Goal: Task Accomplishment & Management: Manage account settings

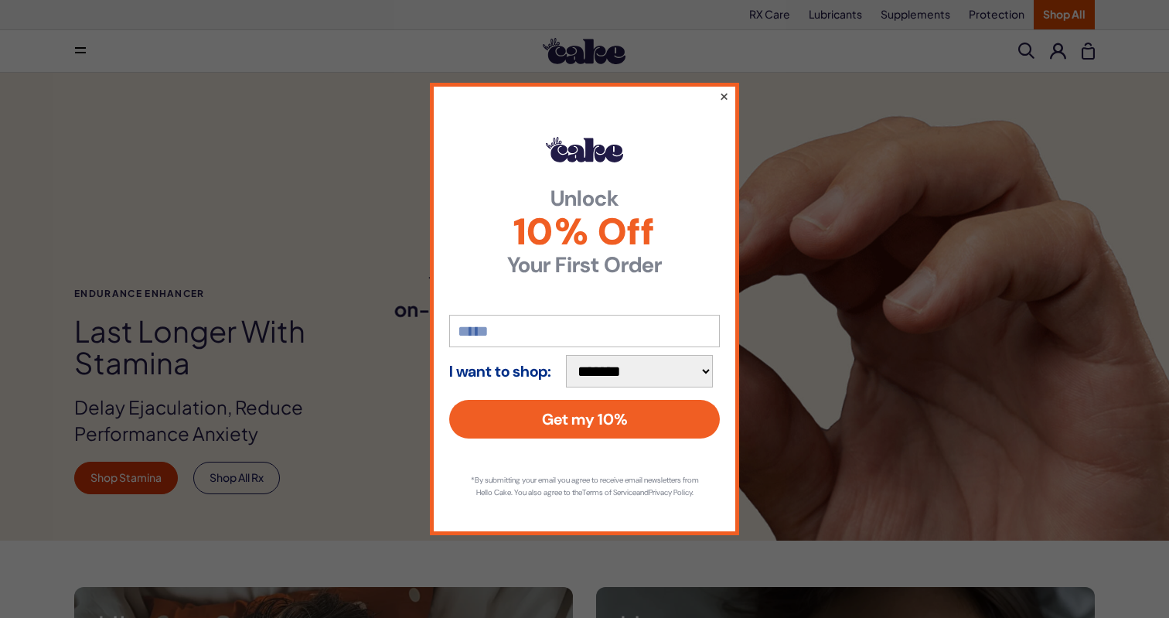
click at [725, 90] on button "×" at bounding box center [724, 96] width 10 height 19
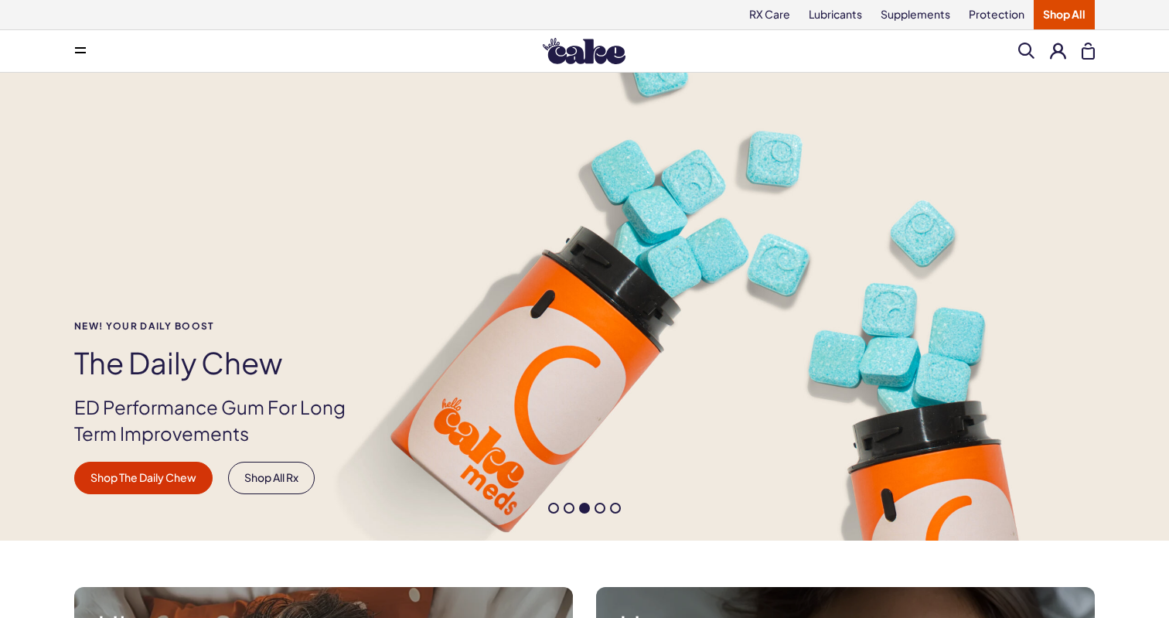
click at [1057, 55] on button at bounding box center [1058, 51] width 16 height 16
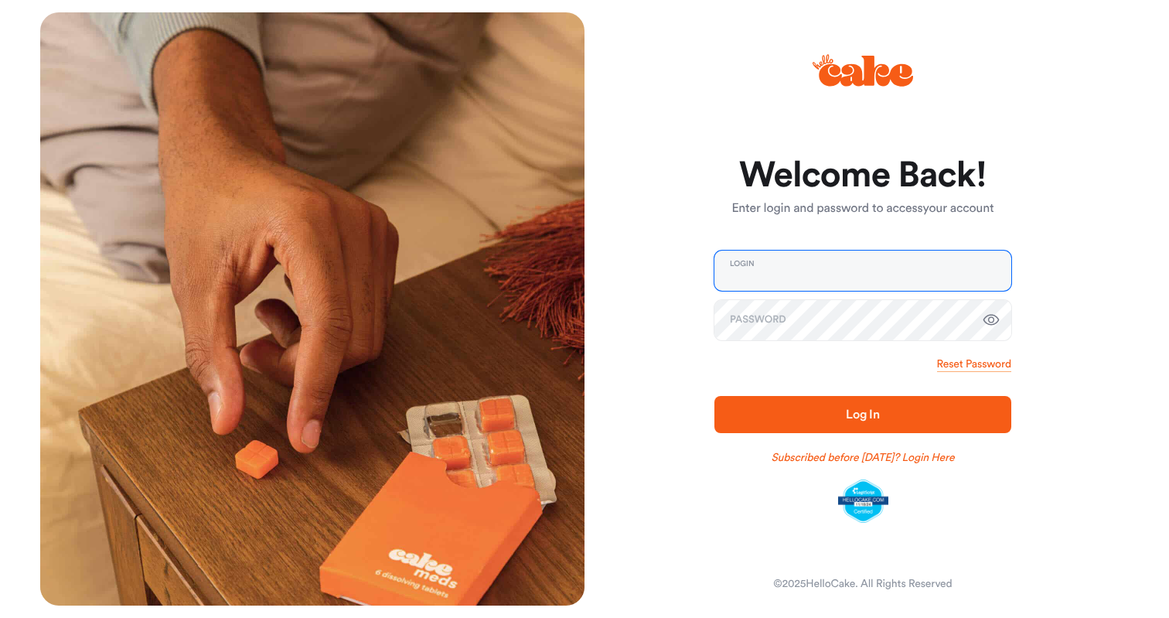
click at [971, 276] on input "email" at bounding box center [862, 271] width 297 height 40
click at [856, 278] on input "email" at bounding box center [862, 271] width 297 height 40
click at [872, 261] on input "email" at bounding box center [862, 271] width 297 height 40
click at [973, 275] on input "email" at bounding box center [862, 271] width 297 height 40
type input "**********"
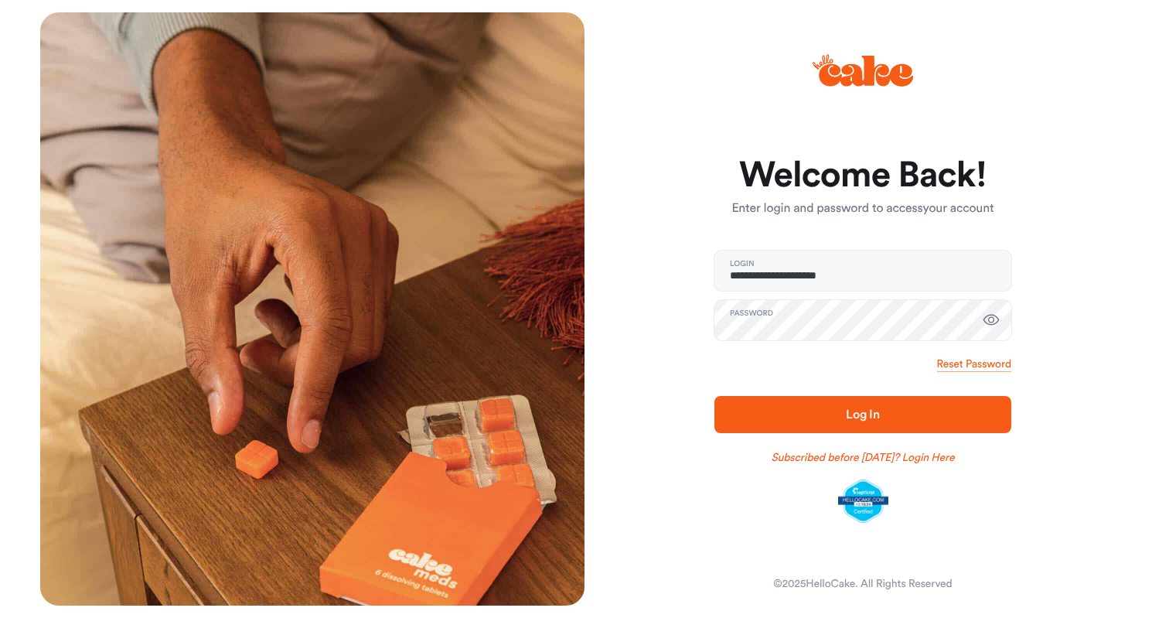
click at [931, 415] on span "Log In" at bounding box center [862, 414] width 247 height 19
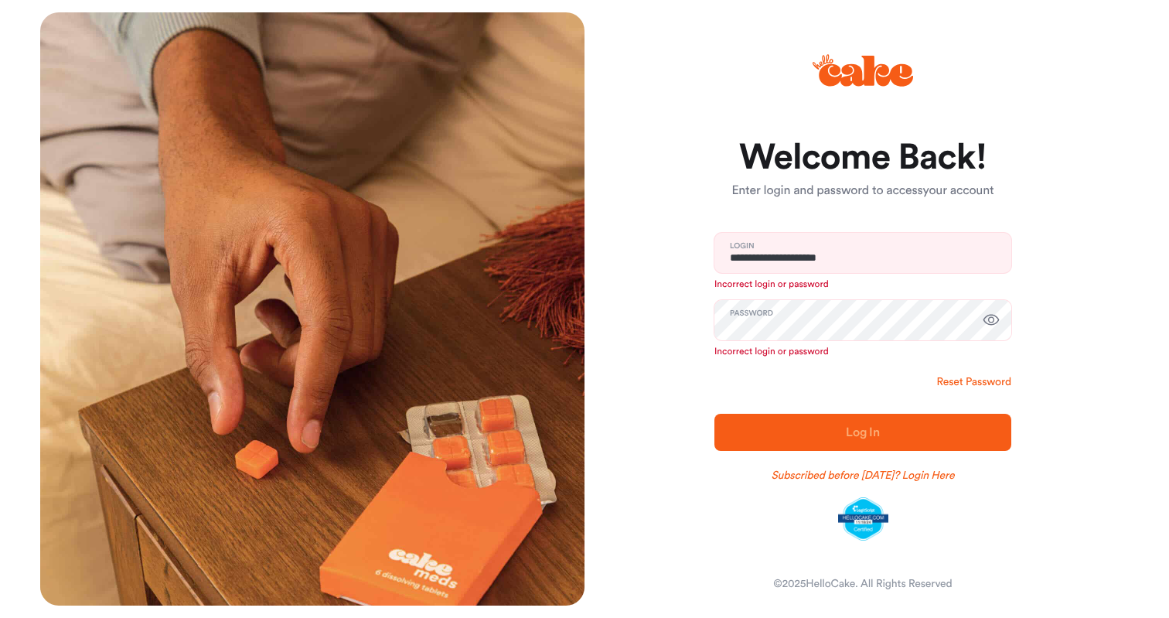
click at [961, 383] on link "Reset Password" at bounding box center [974, 381] width 74 height 15
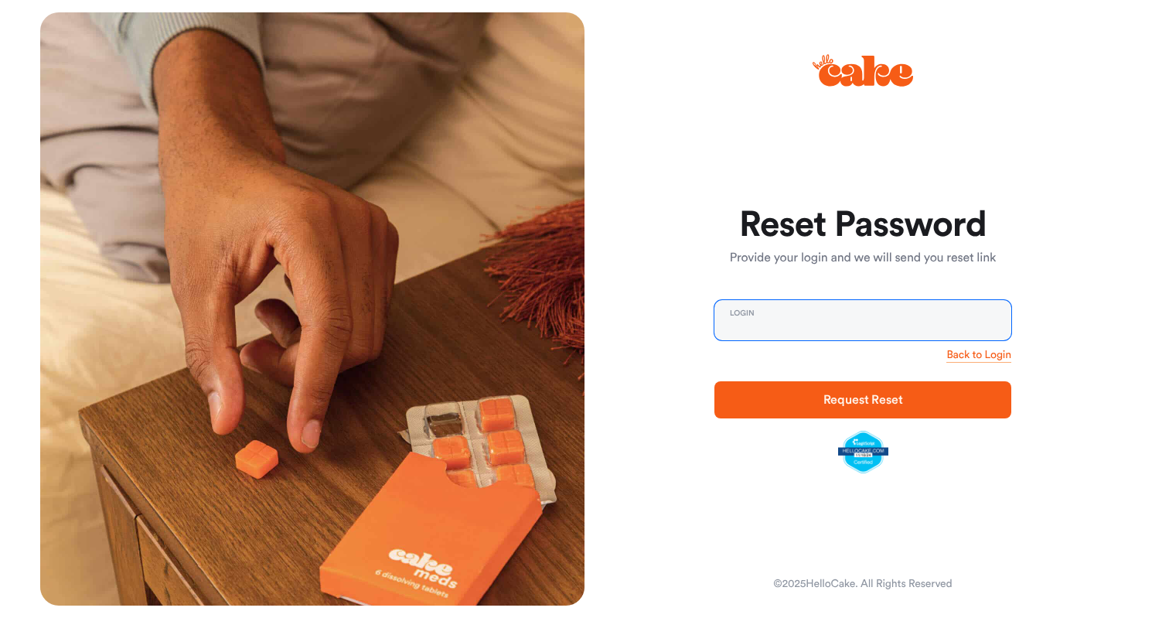
click at [735, 321] on input "email" at bounding box center [862, 320] width 297 height 40
type input "**********"
click at [920, 403] on span "Request Reset" at bounding box center [862, 399] width 247 height 19
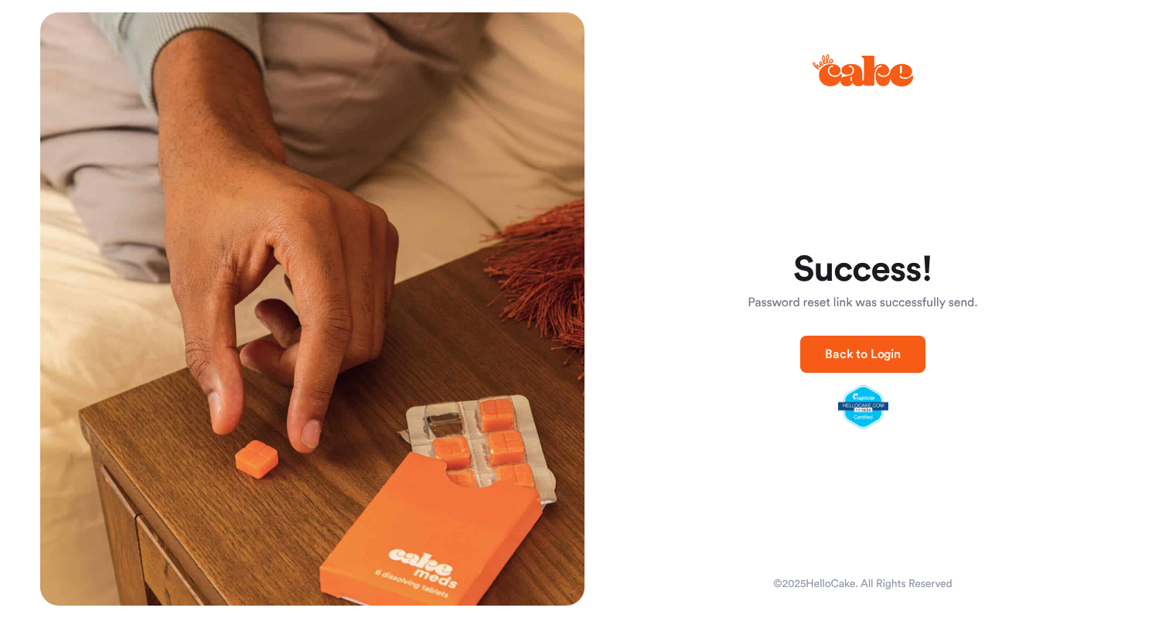
click at [885, 352] on span "Back to Login" at bounding box center [863, 354] width 76 height 12
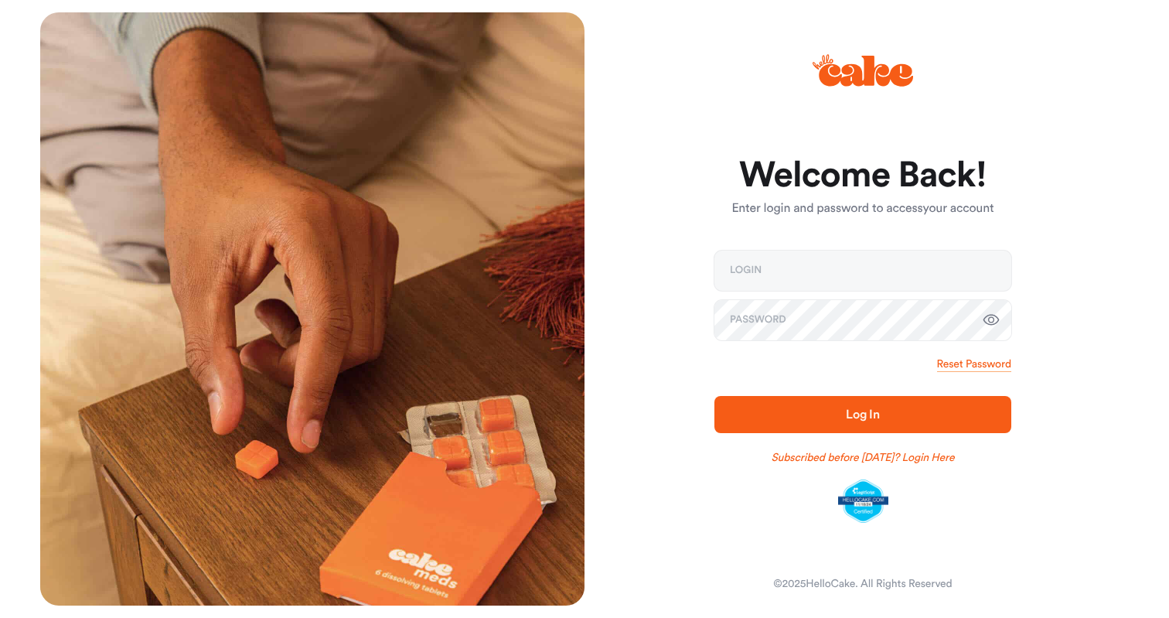
click at [681, 418] on div "Welcome Back! Enter login and password to access your account Login Password Re…" at bounding box center [857, 308] width 544 height 593
click at [786, 271] on input "email" at bounding box center [862, 271] width 297 height 40
click at [973, 277] on input "email" at bounding box center [862, 271] width 297 height 40
click at [877, 370] on div "Reset Password" at bounding box center [862, 363] width 297 height 15
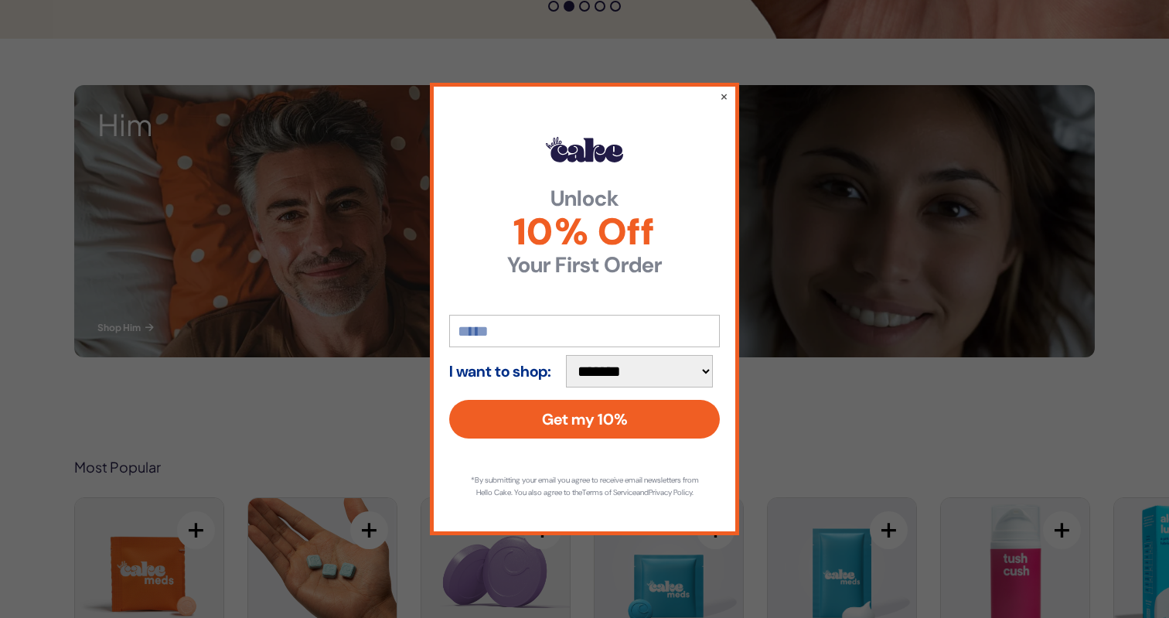
scroll to position [467, 0]
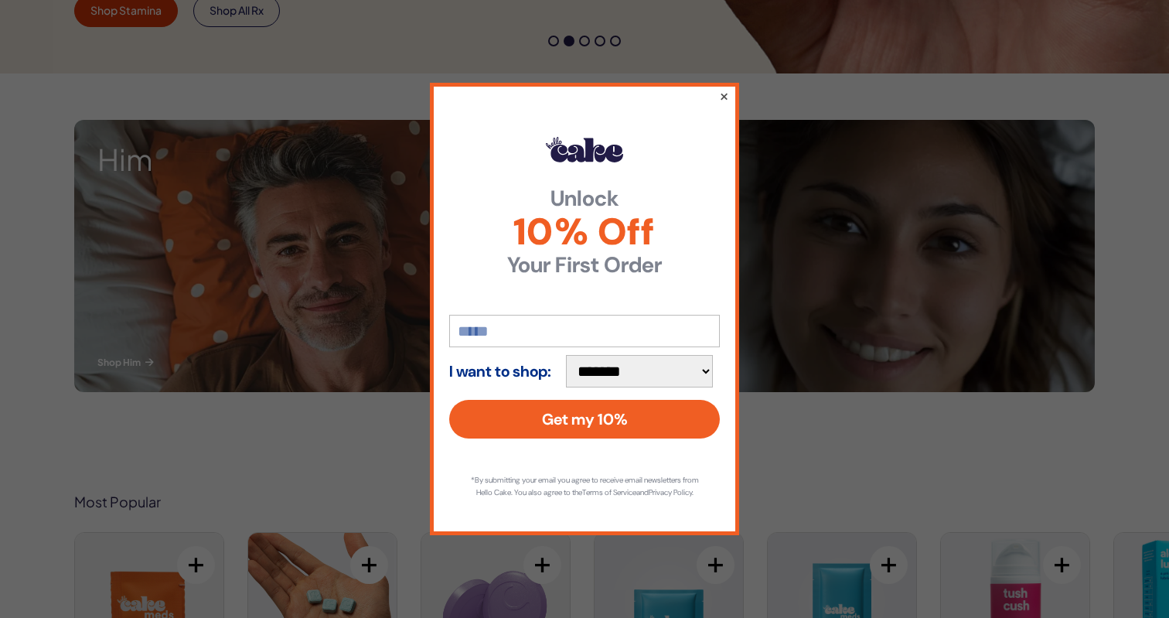
click at [724, 90] on button "×" at bounding box center [724, 96] width 10 height 19
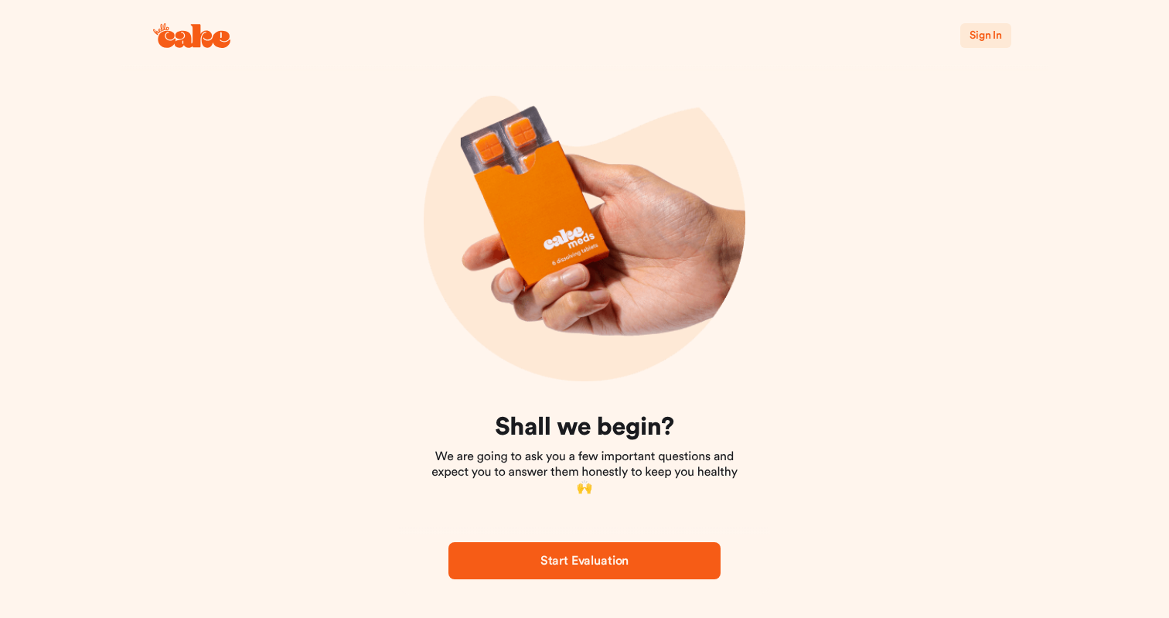
scroll to position [44, 0]
click at [983, 36] on span "Sign In" at bounding box center [986, 35] width 32 height 11
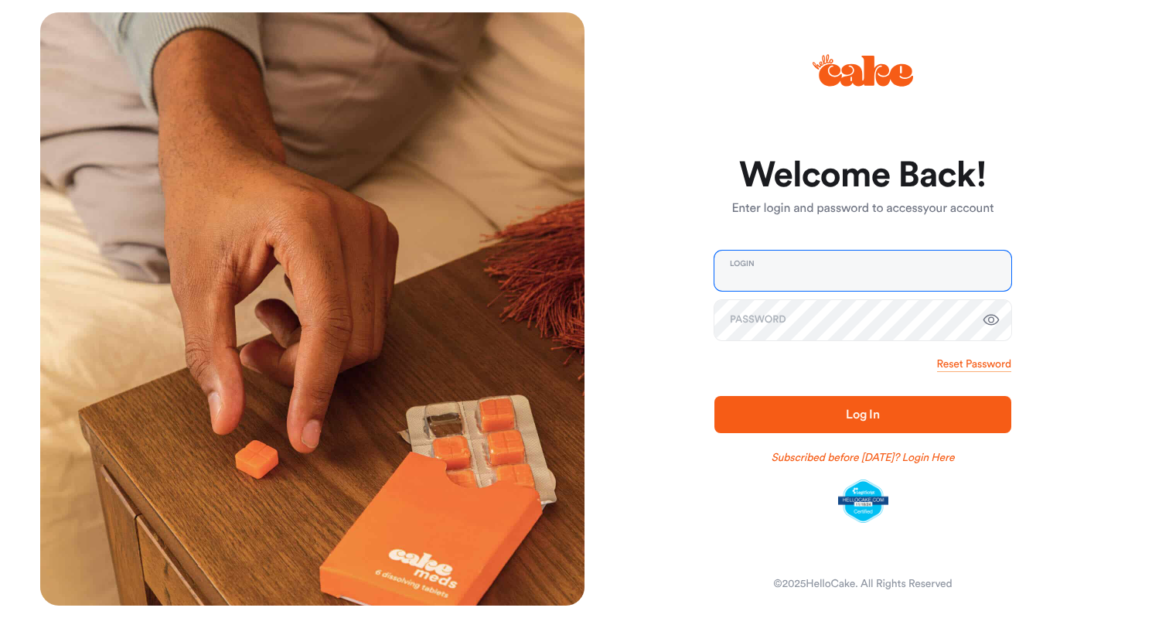
click at [870, 271] on input "email" at bounding box center [862, 271] width 297 height 40
click at [800, 275] on input "**********" at bounding box center [862, 271] width 297 height 40
type input "**********"
click at [995, 322] on icon "button" at bounding box center [991, 320] width 19 height 19
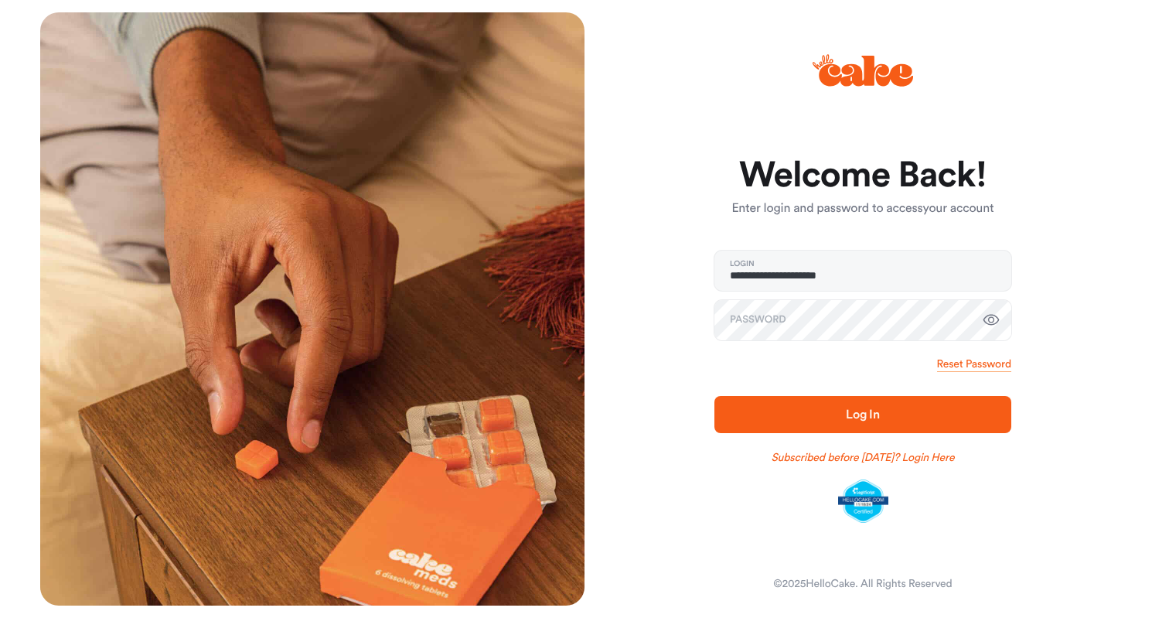
click at [656, 251] on div "**********" at bounding box center [857, 308] width 544 height 593
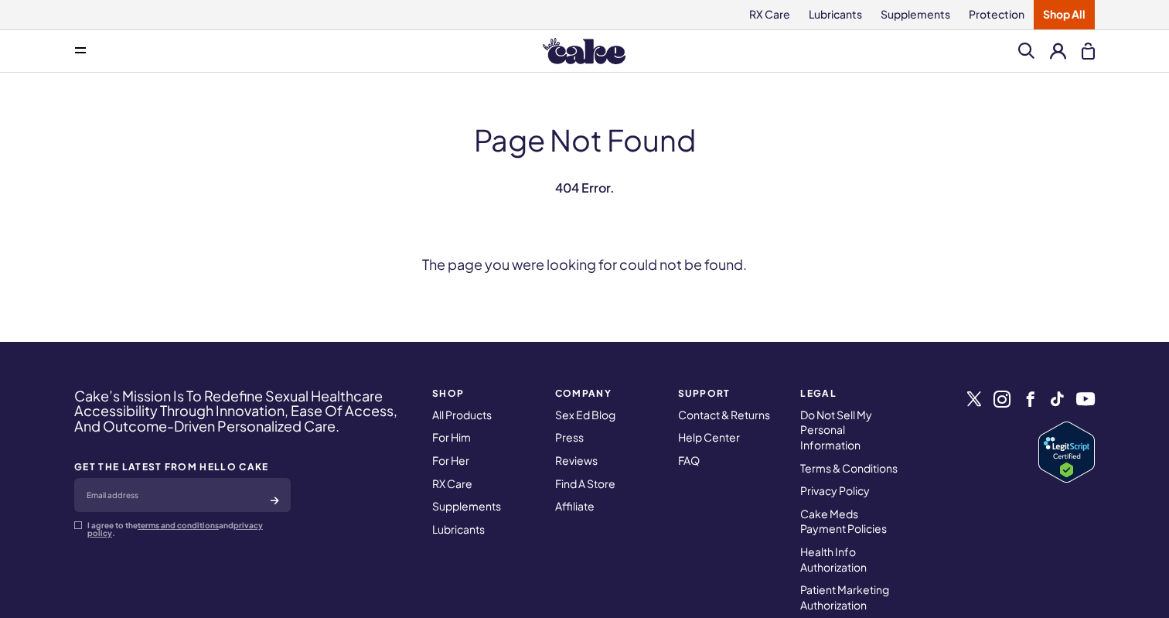
click at [1055, 50] on button at bounding box center [1058, 51] width 16 height 16
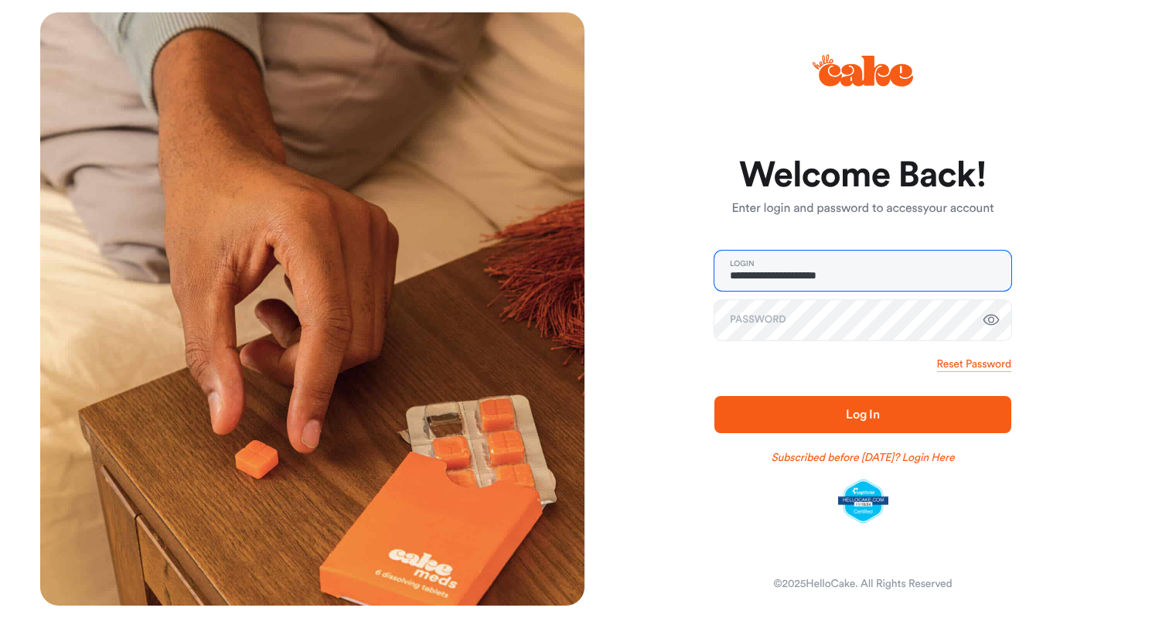
click at [970, 273] on input "**********" at bounding box center [862, 271] width 297 height 40
type input "**********"
click at [957, 368] on link "Reset Password" at bounding box center [974, 363] width 74 height 15
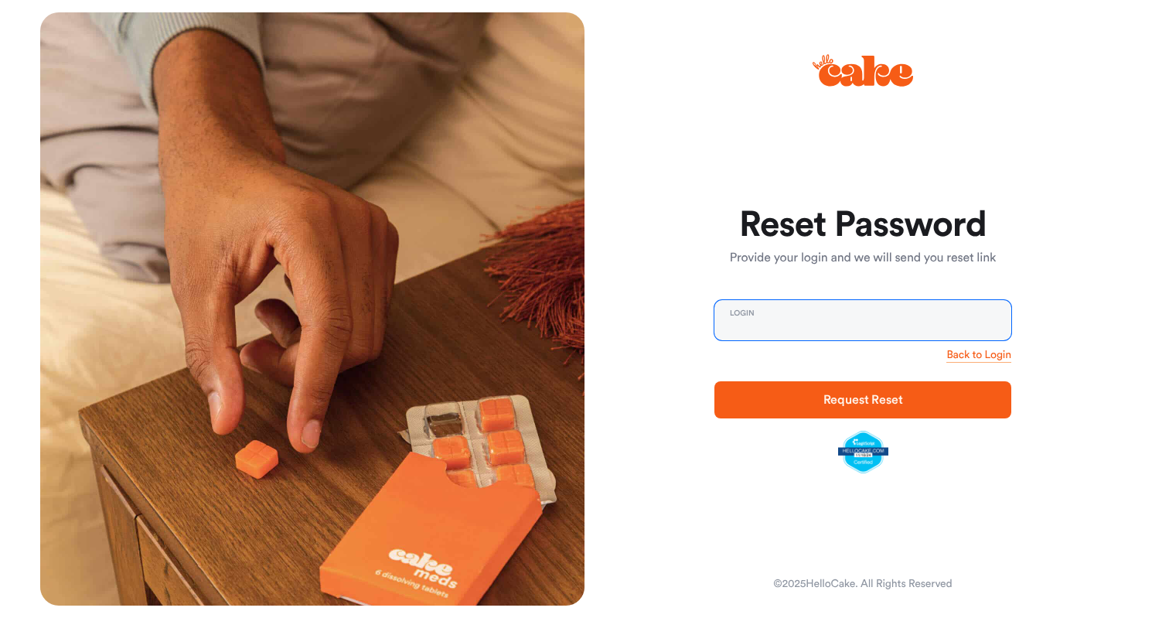
click at [901, 315] on input "email" at bounding box center [862, 320] width 297 height 40
click at [954, 353] on link "Back to Login" at bounding box center [978, 354] width 65 height 15
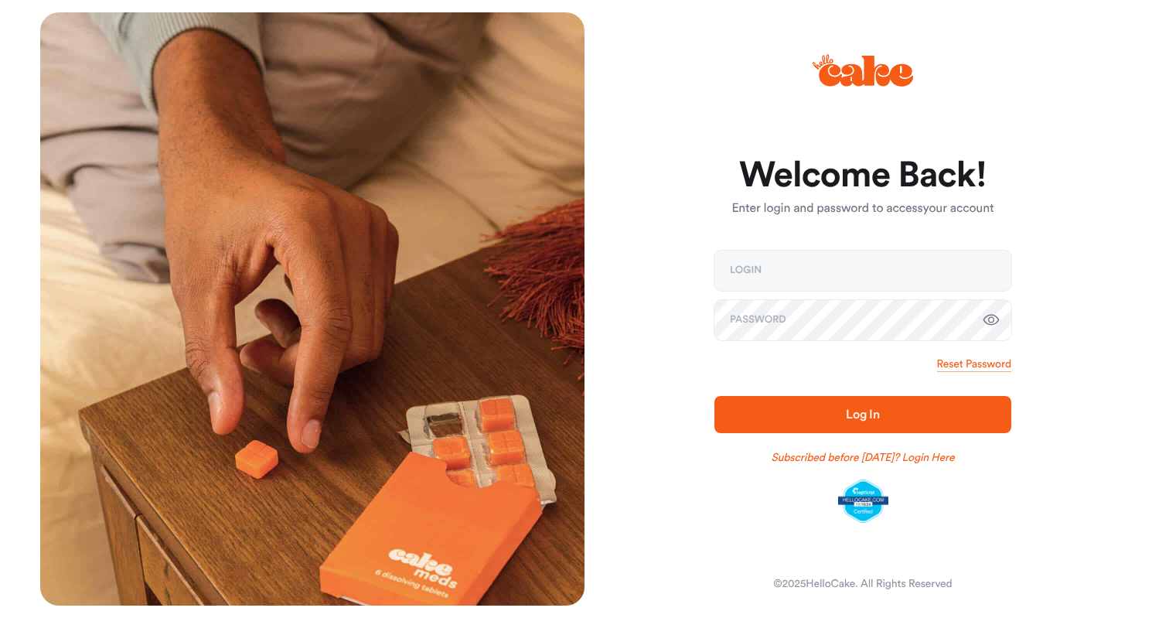
click at [881, 365] on div "Reset Password" at bounding box center [862, 363] width 297 height 15
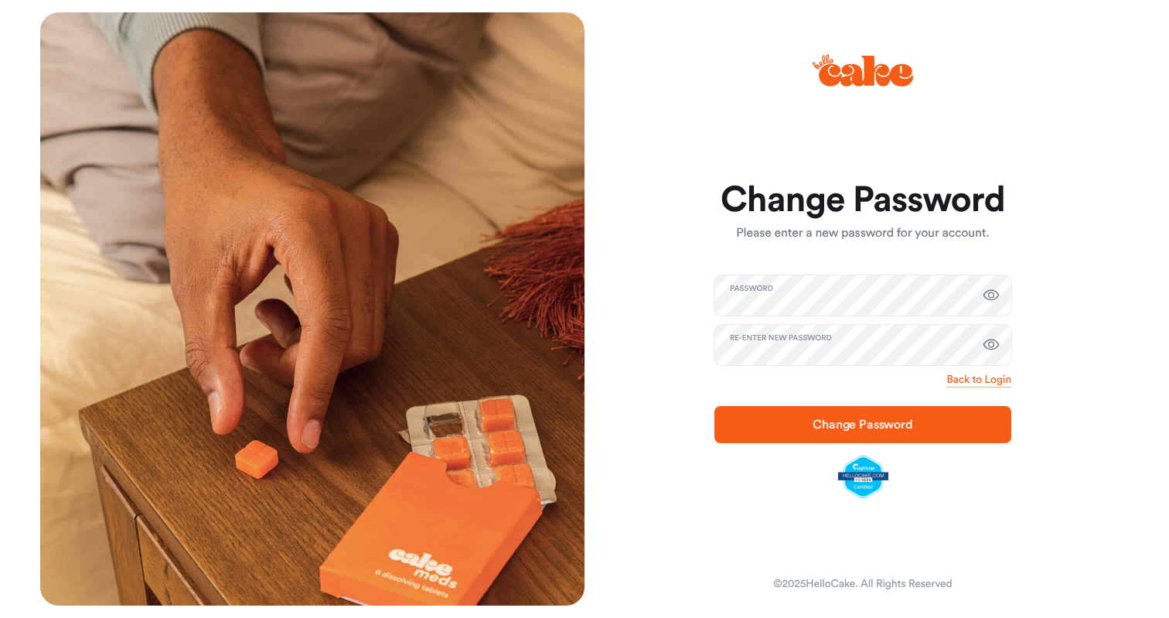
click at [992, 295] on icon "button" at bounding box center [991, 295] width 19 height 19
click at [994, 295] on icon "button" at bounding box center [991, 295] width 16 height 15
click at [990, 349] on icon "button" at bounding box center [991, 344] width 16 height 11
click at [990, 349] on icon "button" at bounding box center [991, 345] width 16 height 15
click at [917, 424] on span "Change Password" at bounding box center [862, 424] width 247 height 19
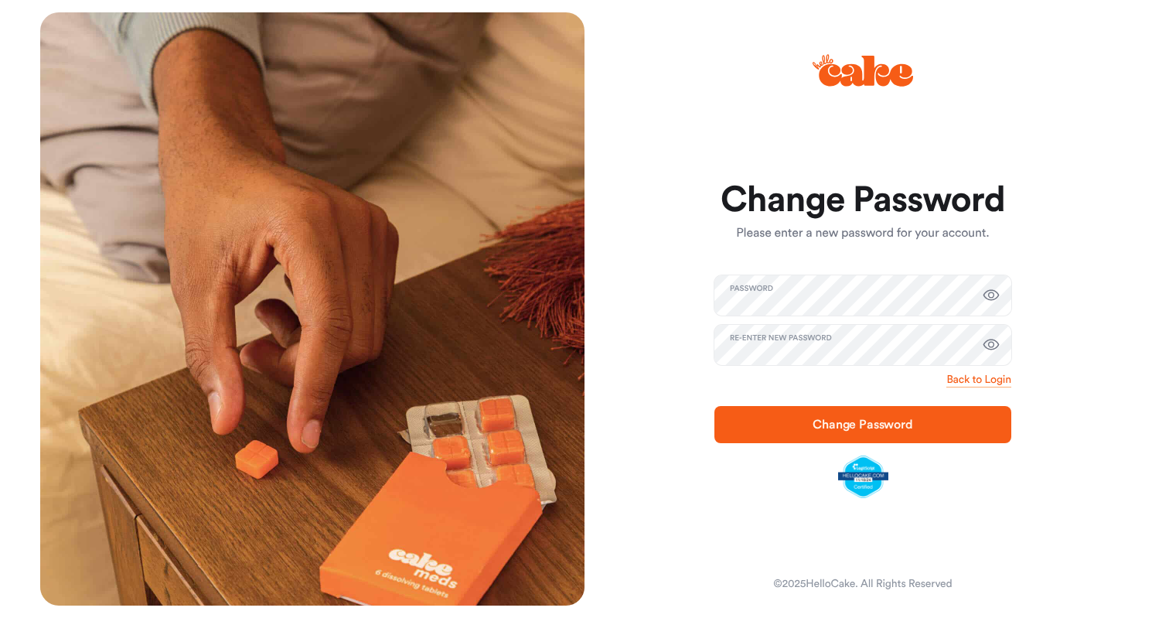
click at [990, 297] on icon "button" at bounding box center [991, 294] width 16 height 11
click at [989, 292] on icon "button" at bounding box center [991, 295] width 19 height 19
click at [939, 428] on span "Change Password" at bounding box center [862, 424] width 247 height 19
click at [993, 340] on icon "button" at bounding box center [991, 345] width 19 height 19
click at [991, 344] on icon "button" at bounding box center [991, 345] width 19 height 19
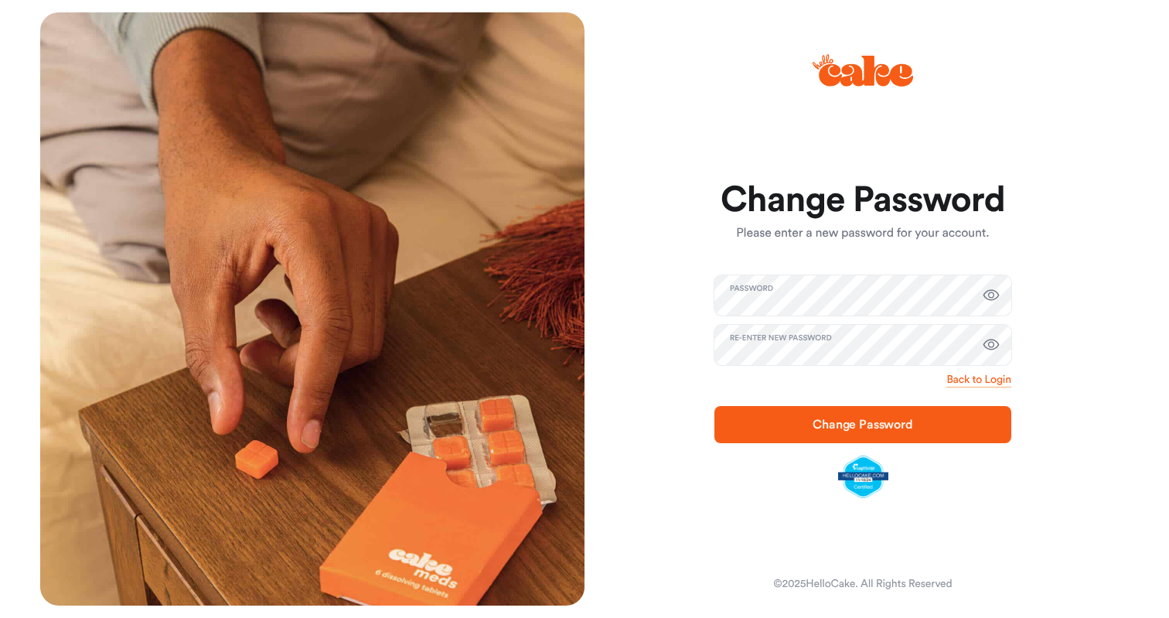
click at [901, 428] on span "Change Password" at bounding box center [863, 424] width 101 height 12
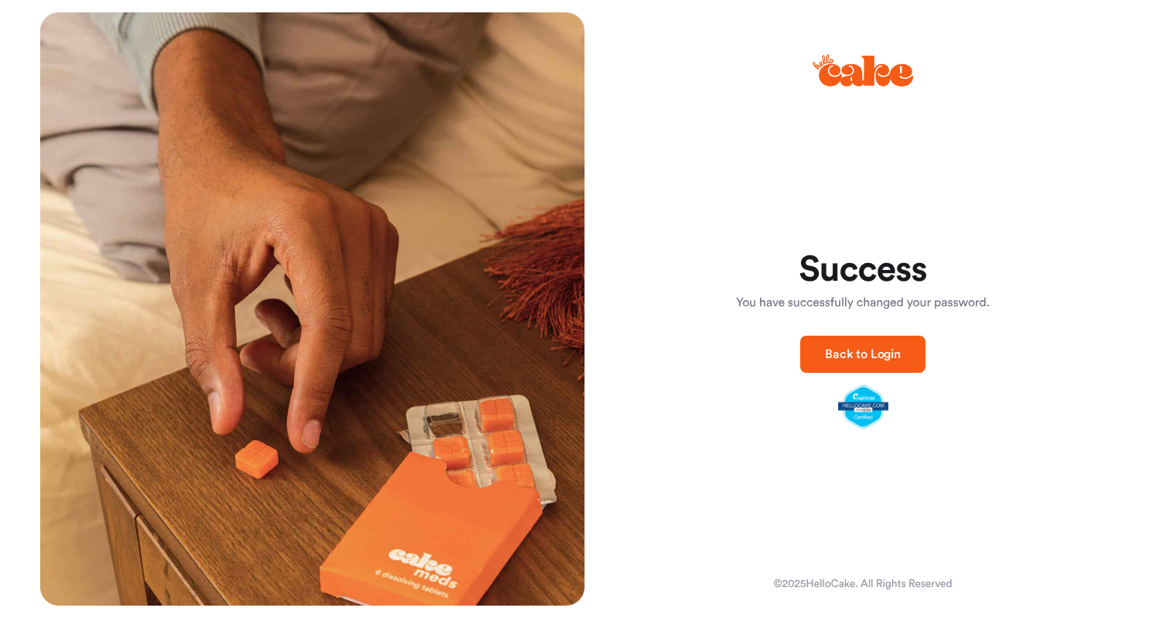
click at [888, 355] on span "Back to Login" at bounding box center [863, 354] width 76 height 12
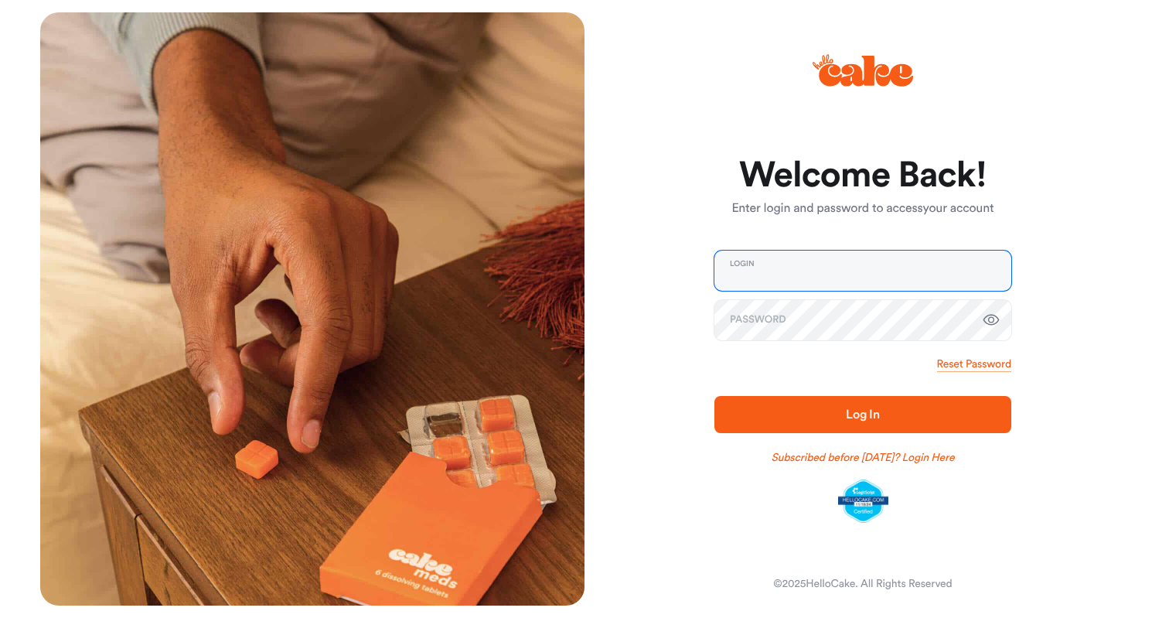
type input "**********"
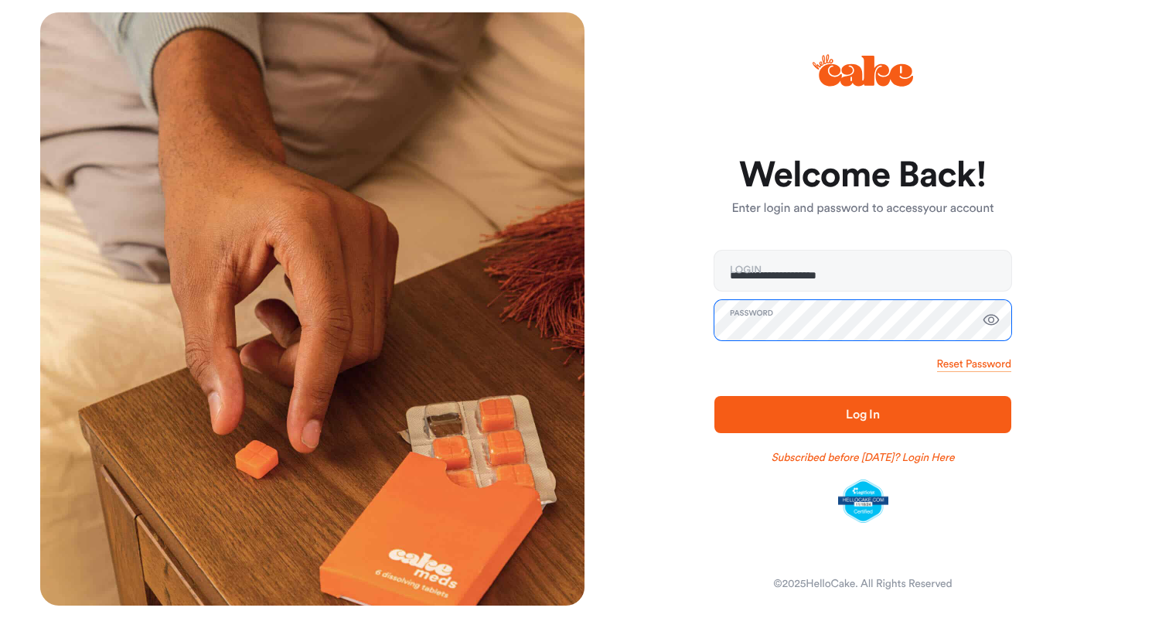
click at [863, 414] on button "Log In" at bounding box center [862, 414] width 297 height 37
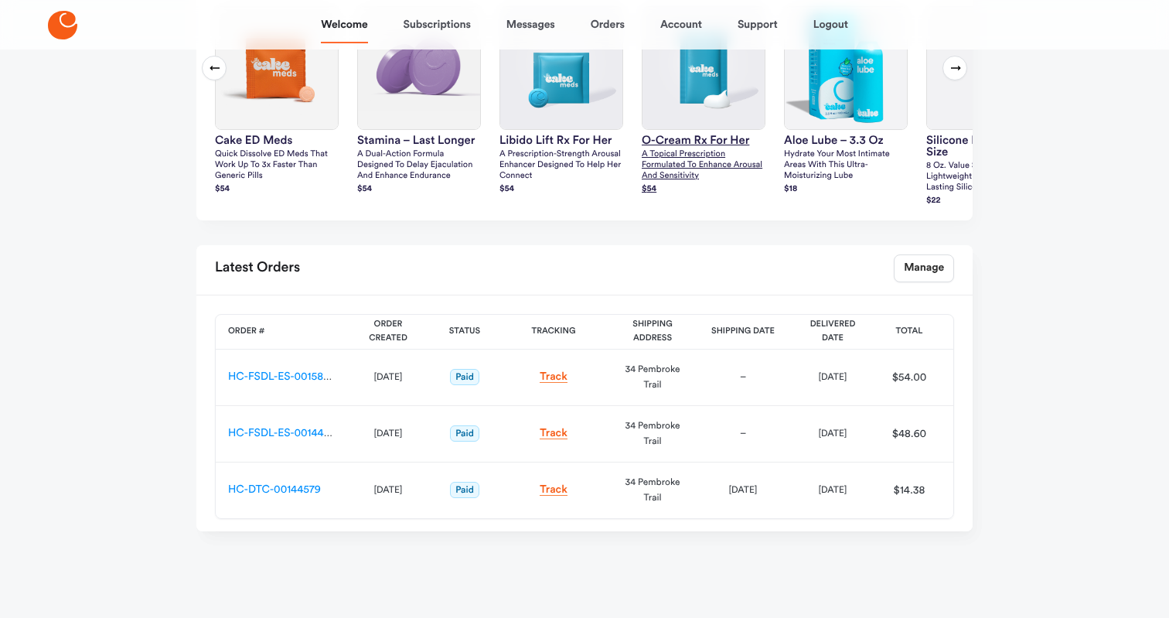
scroll to position [506, 0]
click at [919, 271] on link "Manage" at bounding box center [924, 268] width 60 height 28
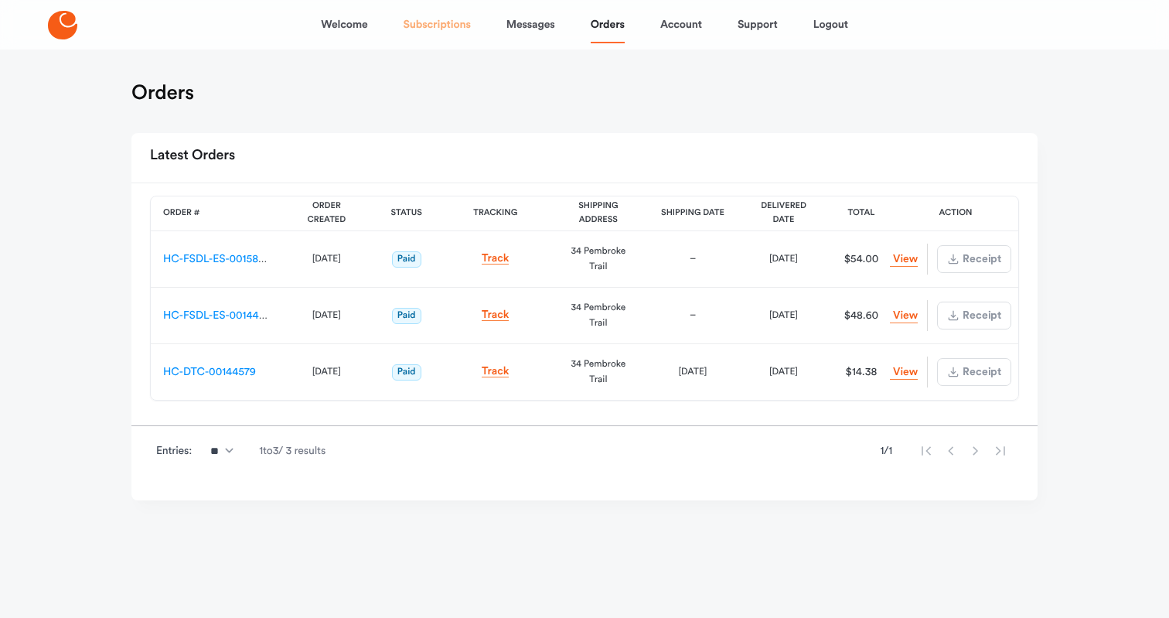
click at [434, 26] on link "Subscriptions" at bounding box center [437, 24] width 67 height 37
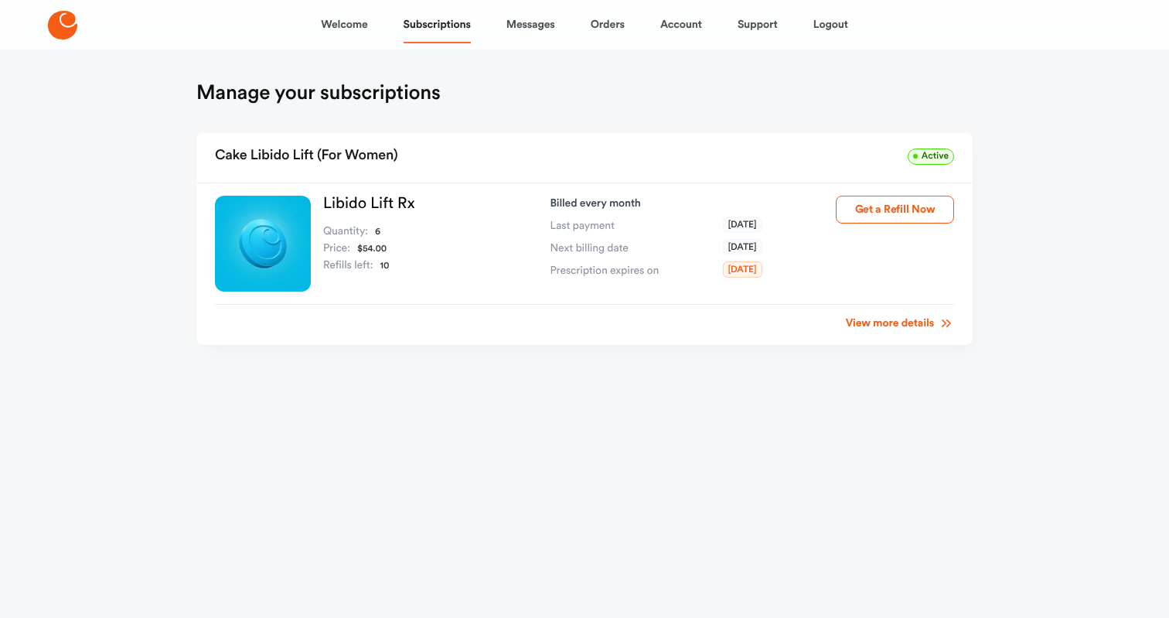
click at [851, 324] on link "View more details" at bounding box center [900, 322] width 108 height 15
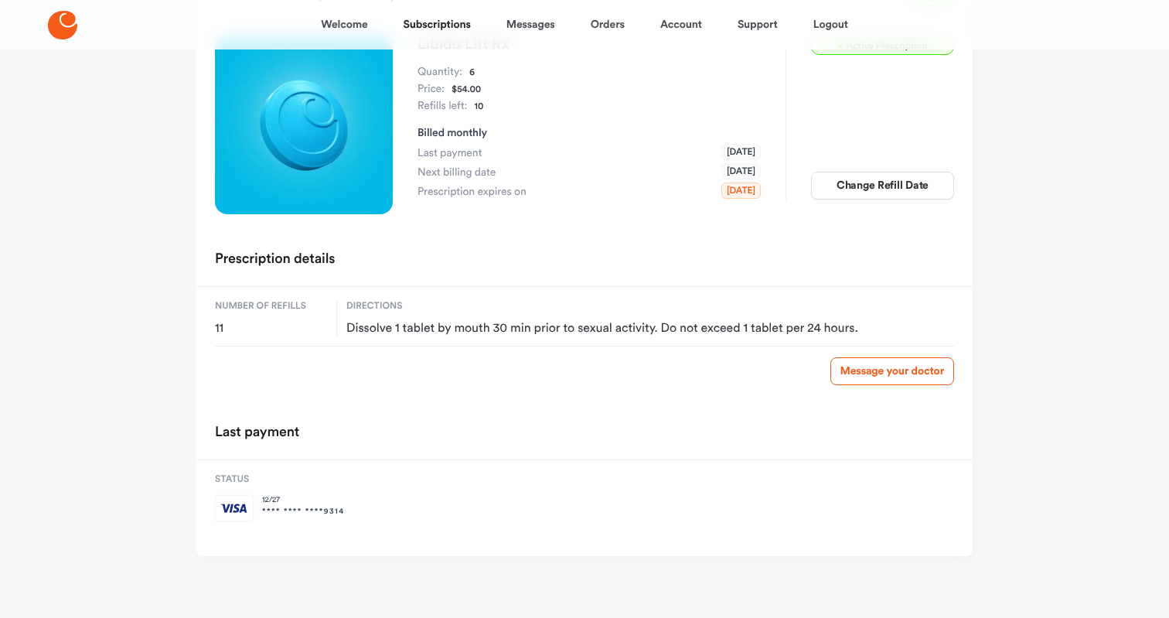
scroll to position [162, 0]
click at [874, 375] on link "Message your doctor" at bounding box center [892, 374] width 124 height 28
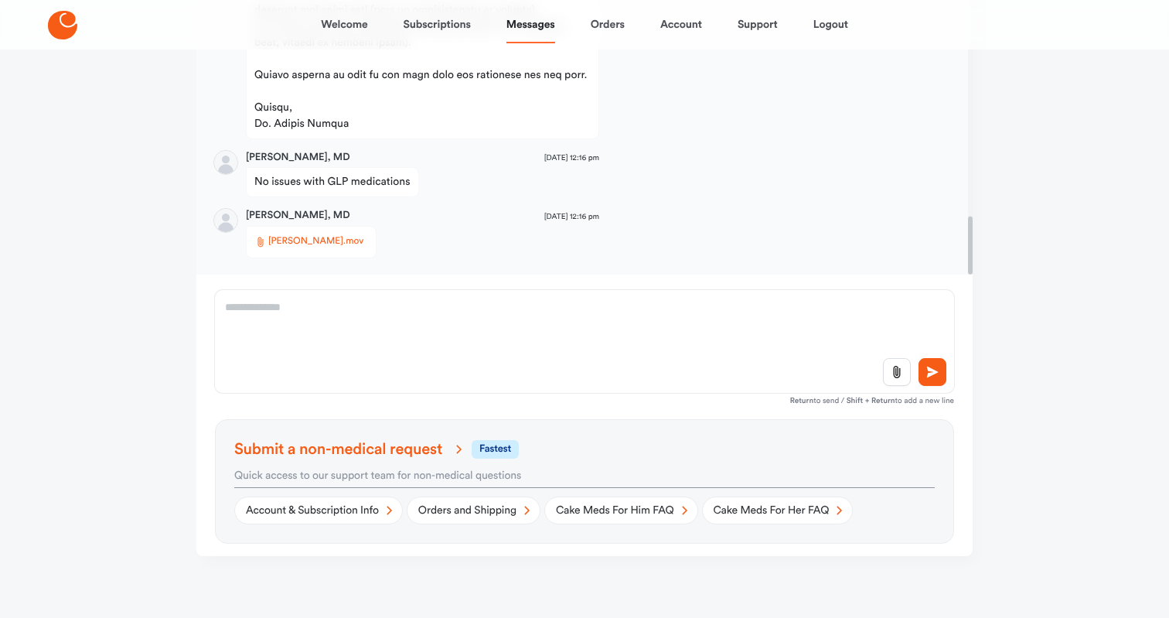
scroll to position [251, 0]
click at [342, 505] on link "Account & Subscription Info" at bounding box center [318, 511] width 169 height 28
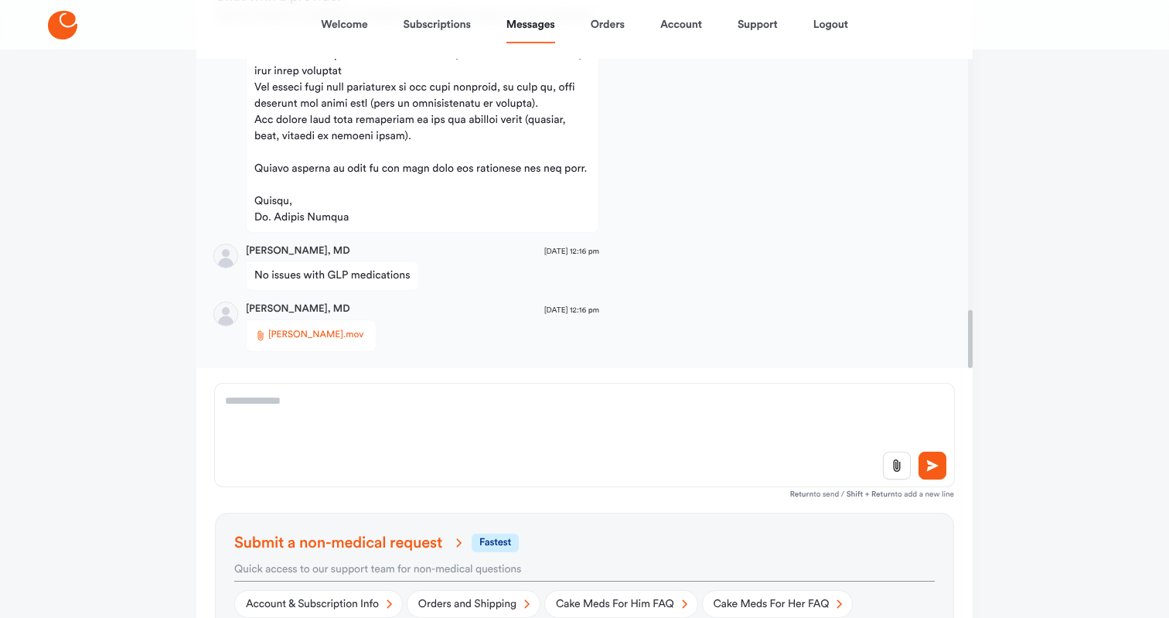
scroll to position [138, 0]
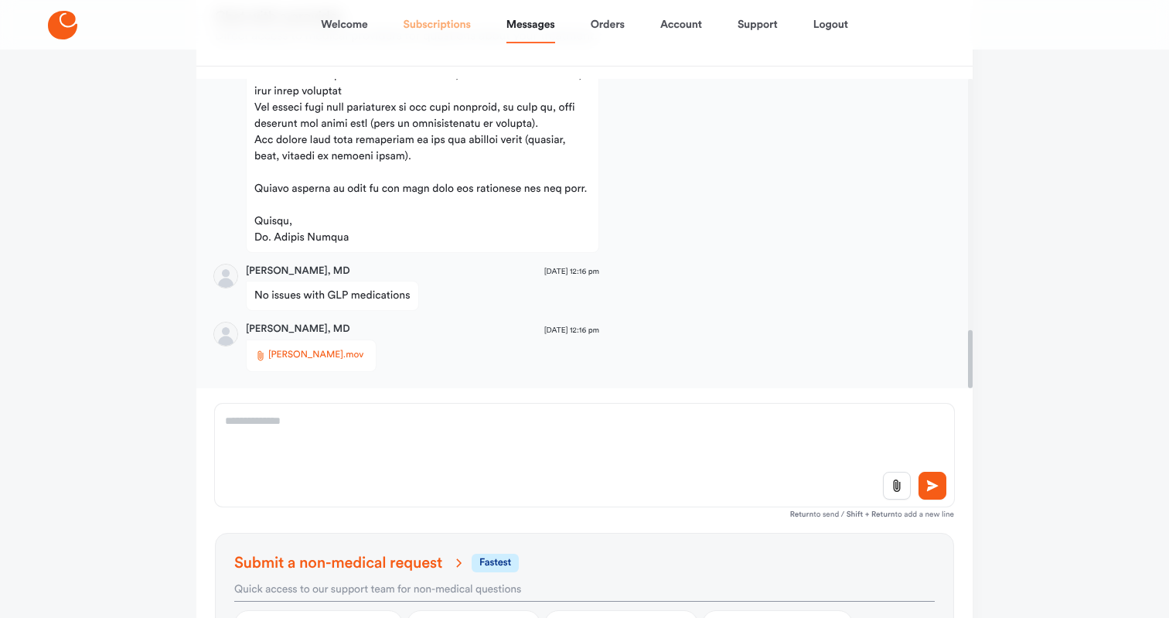
click at [437, 19] on link "Subscriptions" at bounding box center [437, 24] width 67 height 37
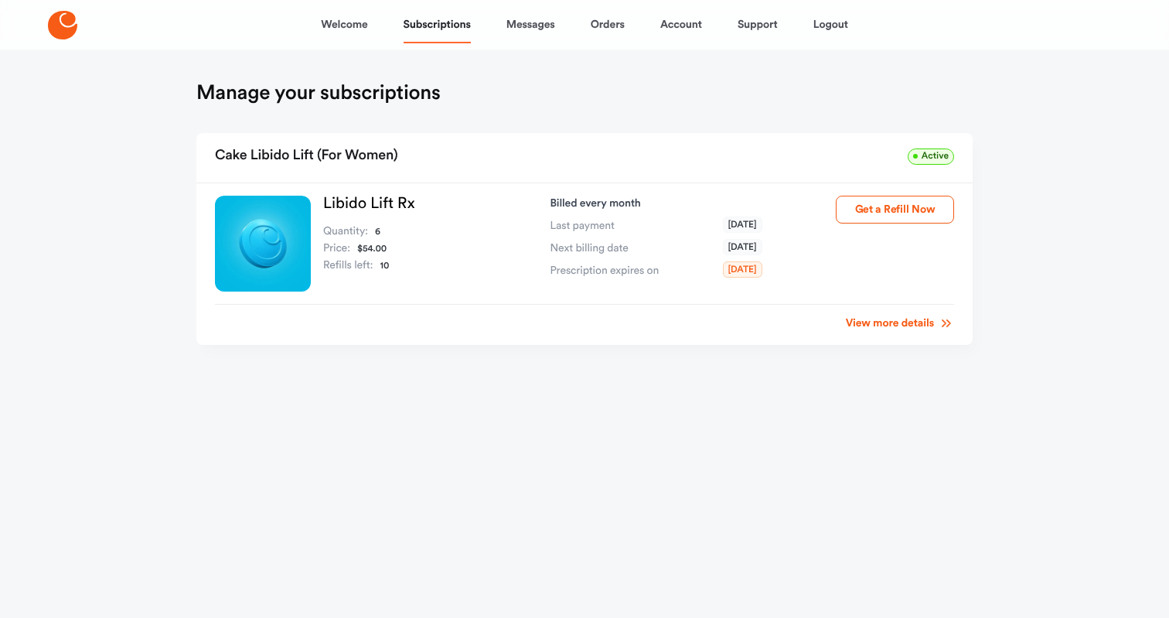
click at [880, 327] on link "View more details" at bounding box center [900, 322] width 108 height 15
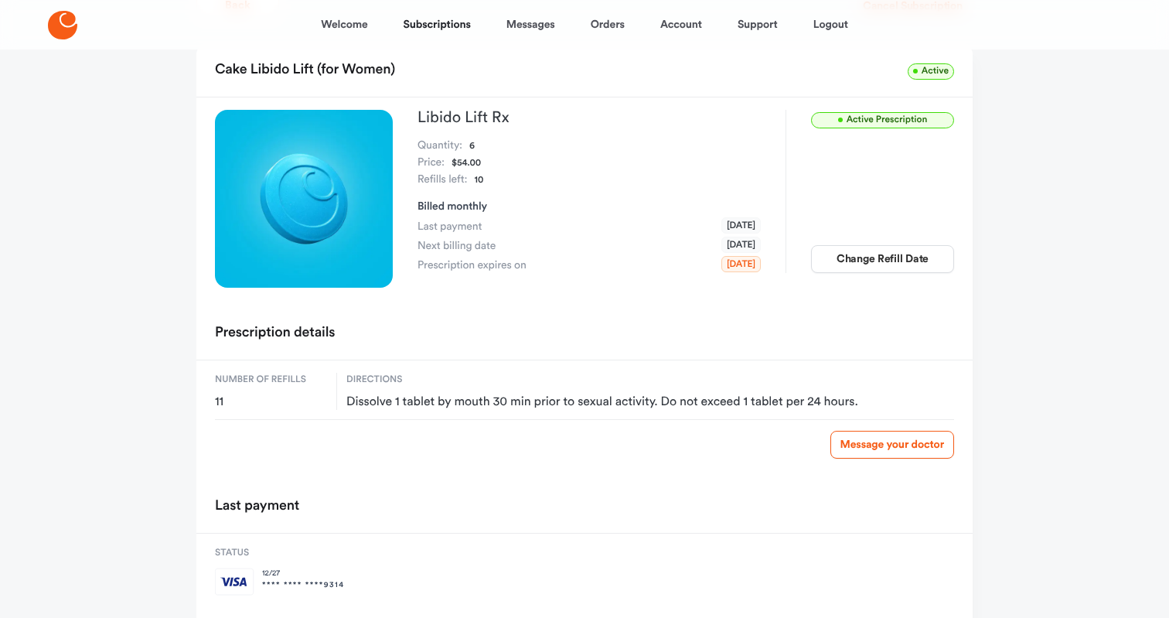
scroll to position [96, 0]
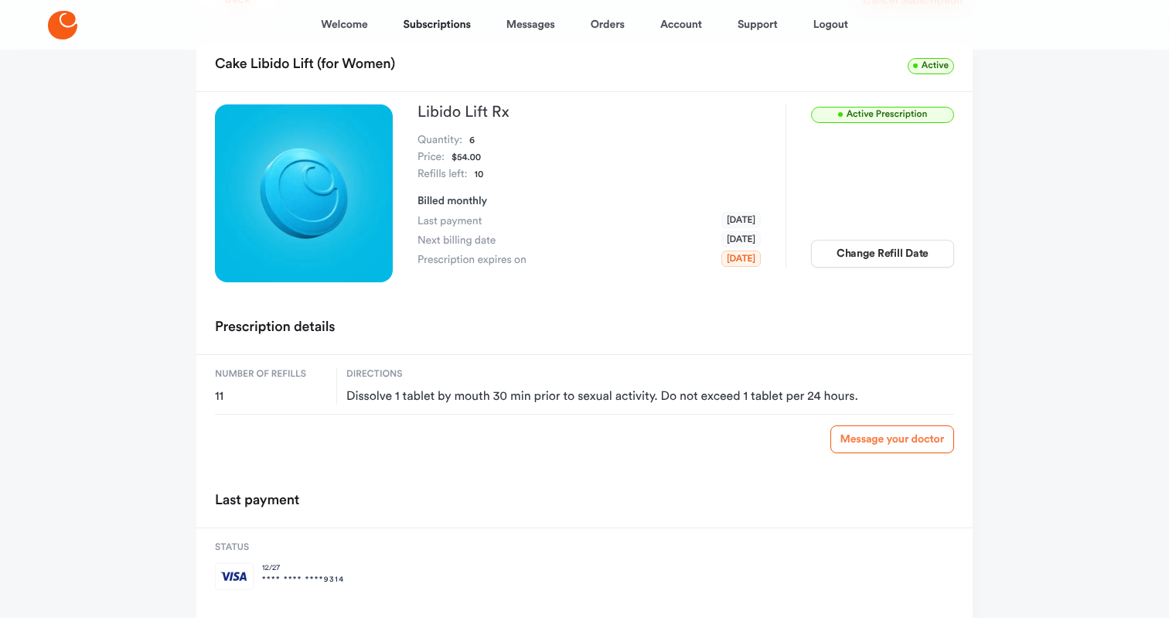
click at [894, 441] on link "Message your doctor" at bounding box center [892, 439] width 124 height 28
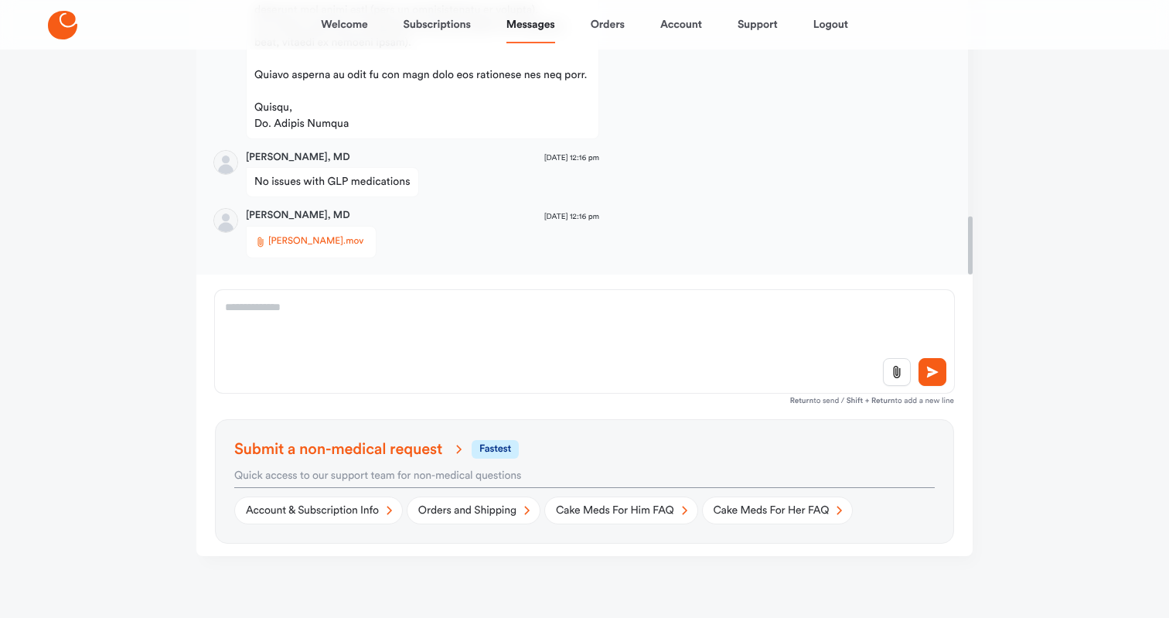
scroll to position [251, 0]
click at [356, 511] on link "Account & Subscription Info" at bounding box center [318, 511] width 169 height 28
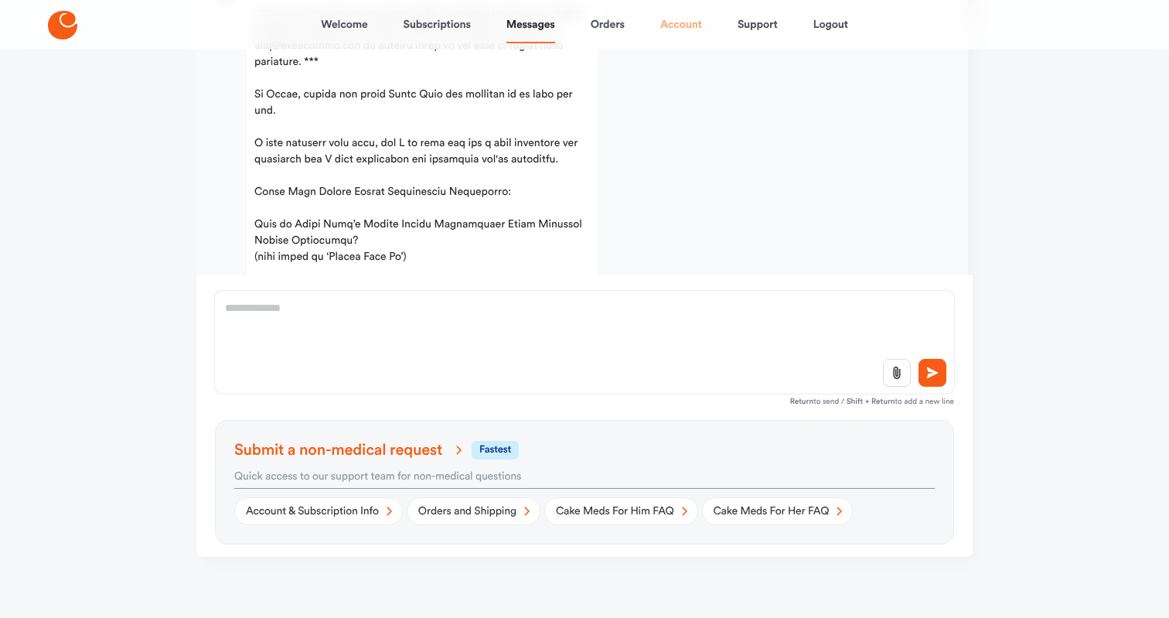
scroll to position [0, 0]
click at [679, 27] on link "Account" at bounding box center [681, 24] width 42 height 37
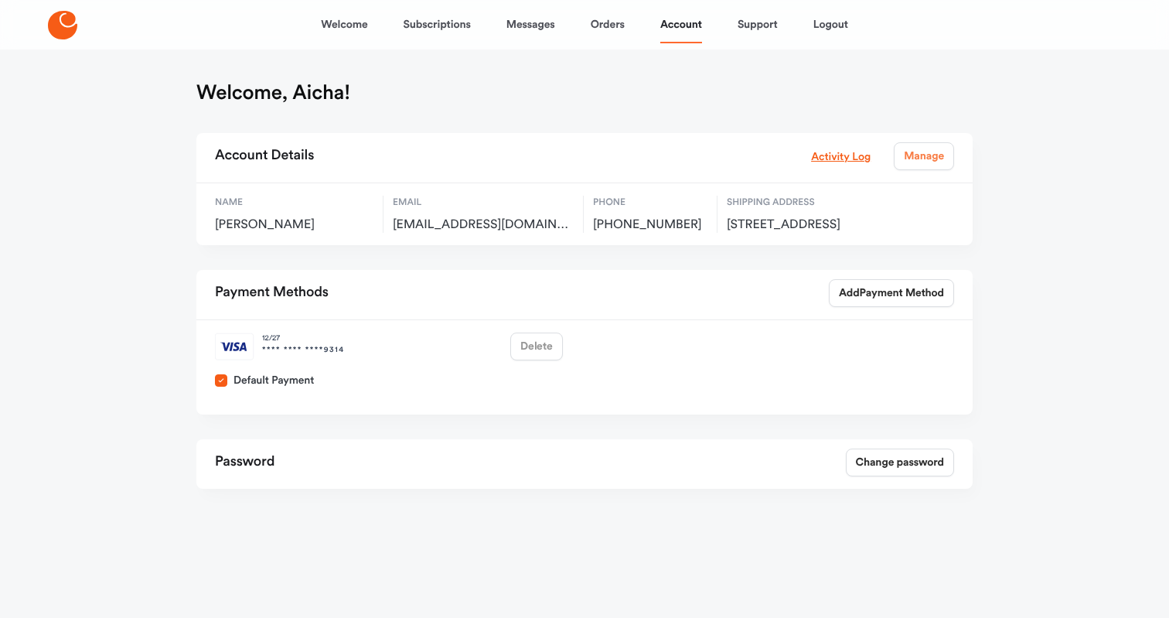
click at [924, 160] on link "Manage" at bounding box center [924, 156] width 60 height 28
select select "**"
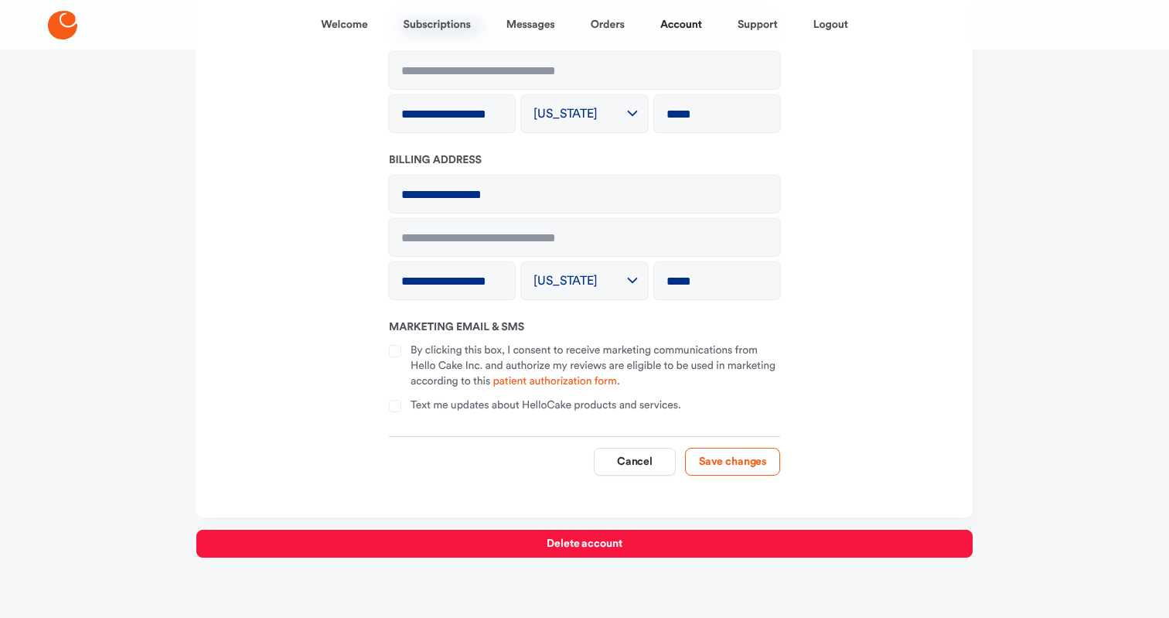
scroll to position [344, 0]
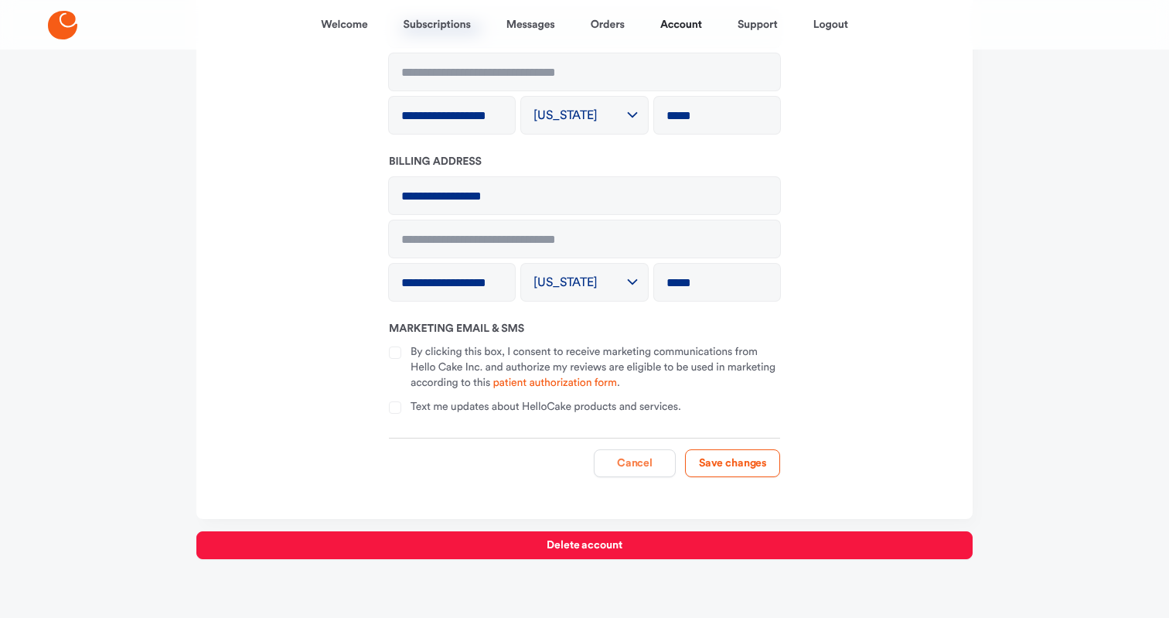
click at [650, 460] on button "Cancel" at bounding box center [635, 463] width 82 height 28
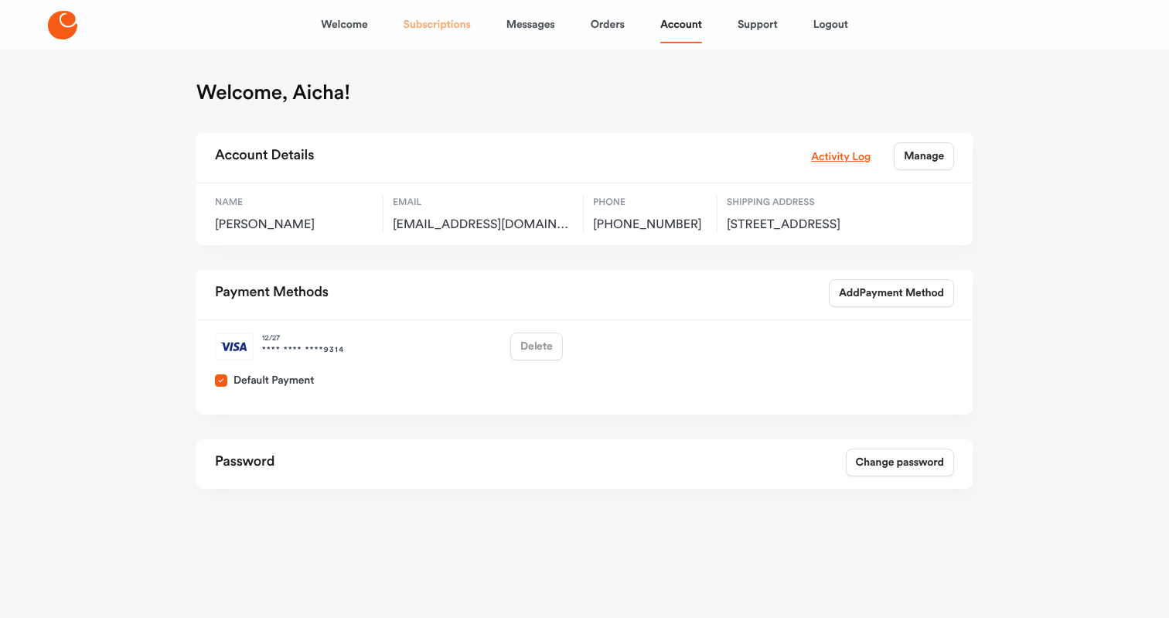
click at [428, 29] on link "Subscriptions" at bounding box center [437, 24] width 67 height 37
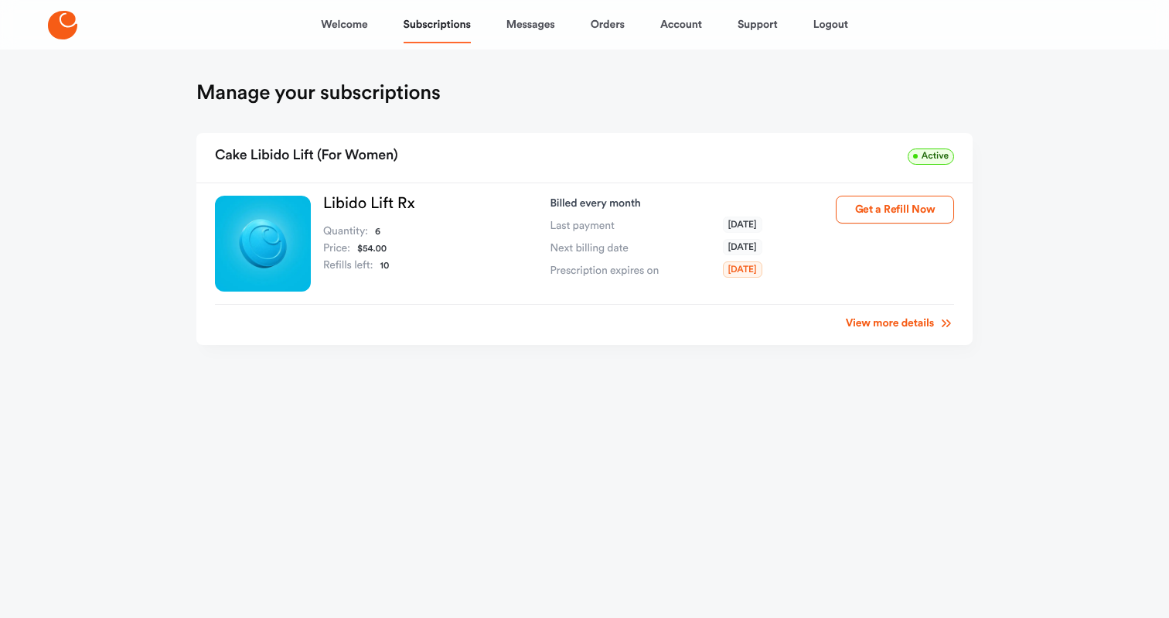
click at [876, 326] on link "View more details" at bounding box center [900, 322] width 108 height 15
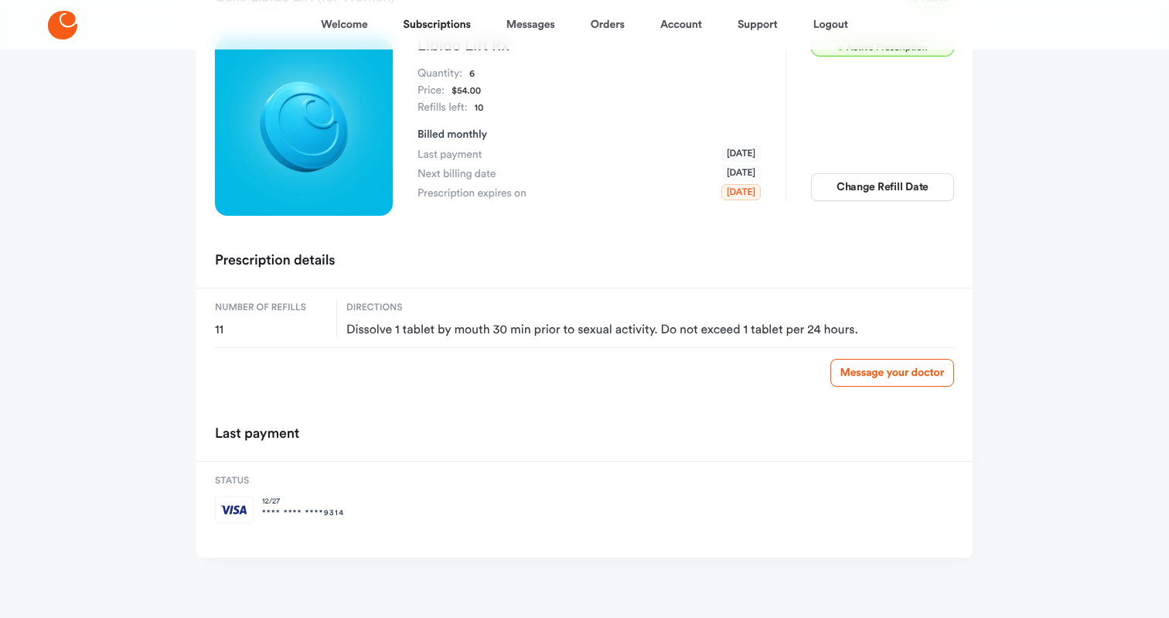
scroll to position [162, 0]
click at [404, 439] on div "Last payment" at bounding box center [584, 436] width 776 height 49
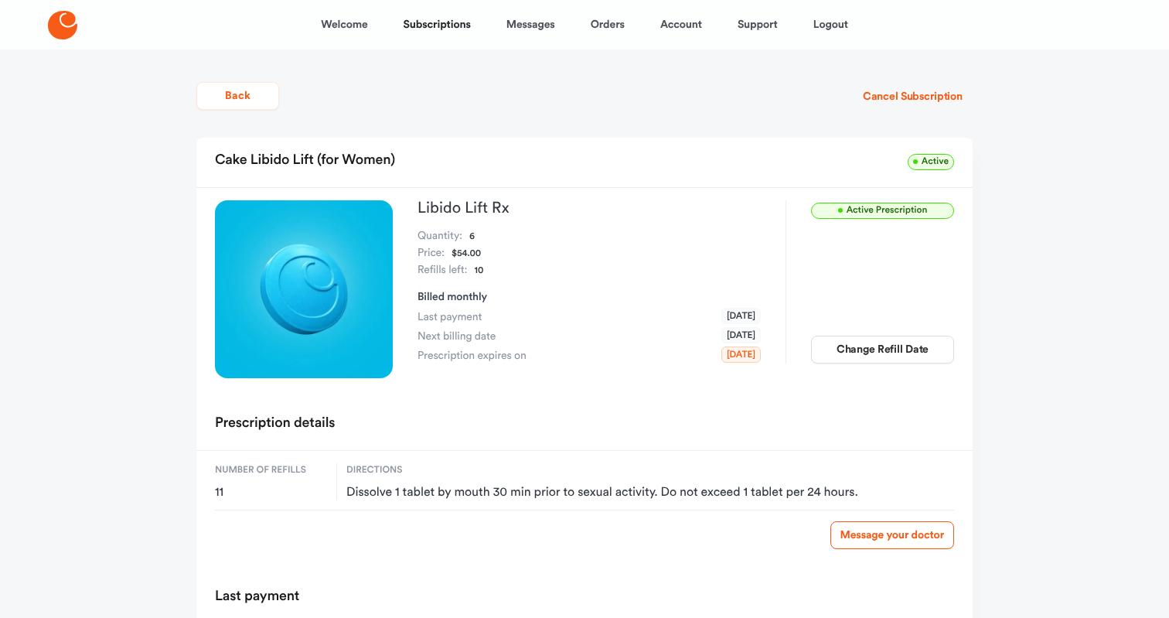
scroll to position [0, 0]
click at [917, 350] on button "Change Refill Date" at bounding box center [882, 350] width 143 height 28
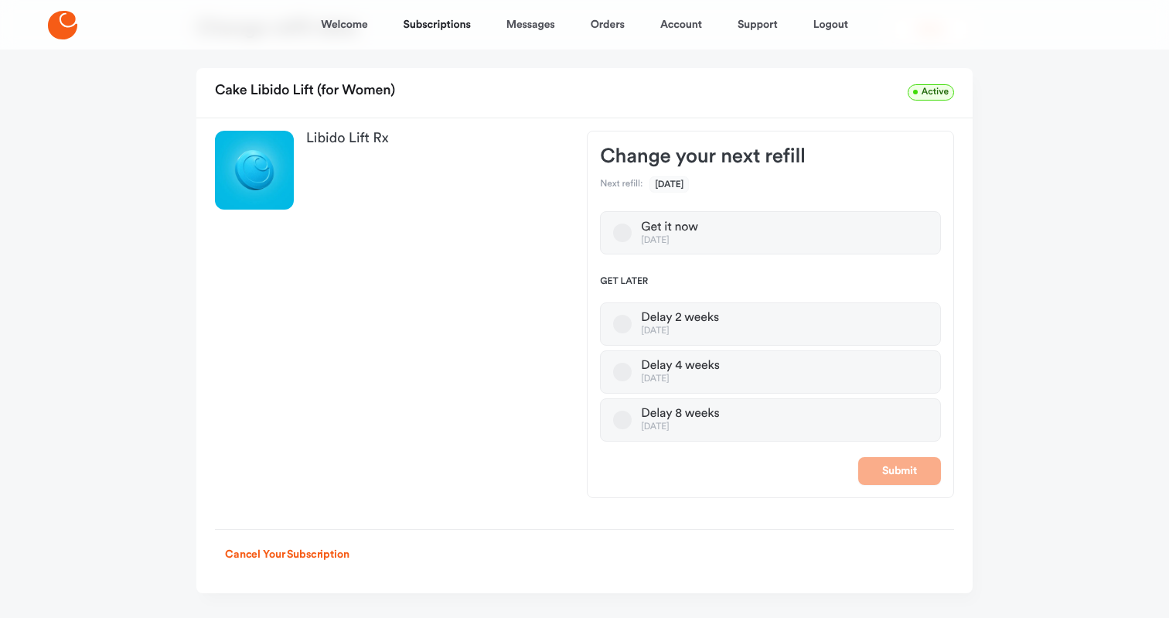
scroll to position [64, 0]
click at [291, 553] on button "Cancel Your Subscription" at bounding box center [287, 555] width 145 height 28
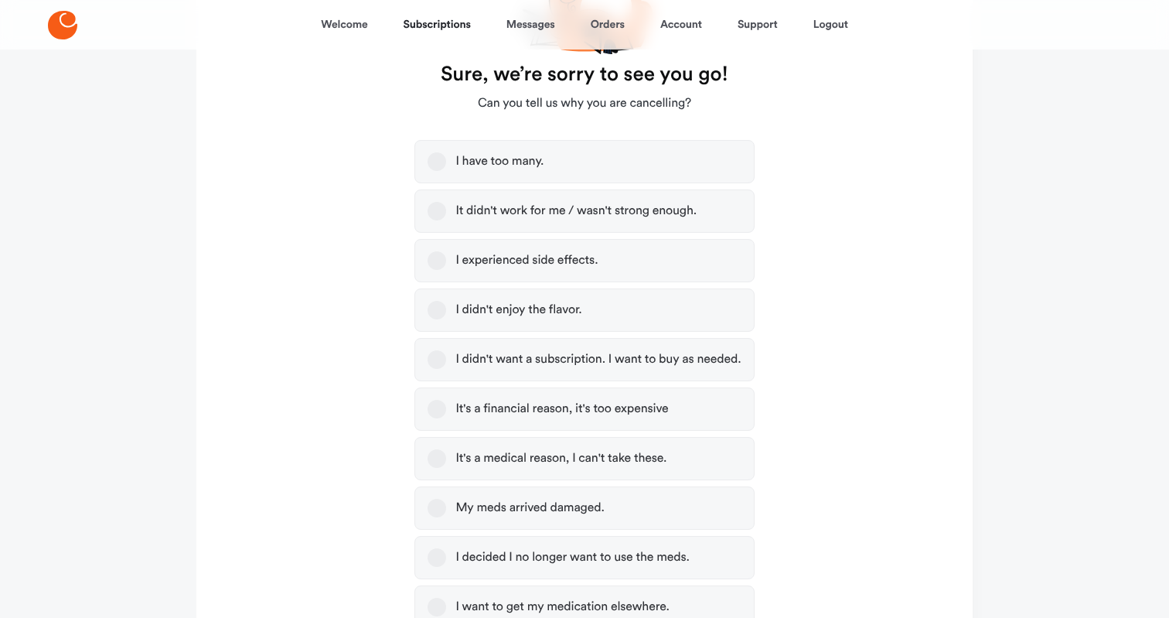
scroll to position [240, 0]
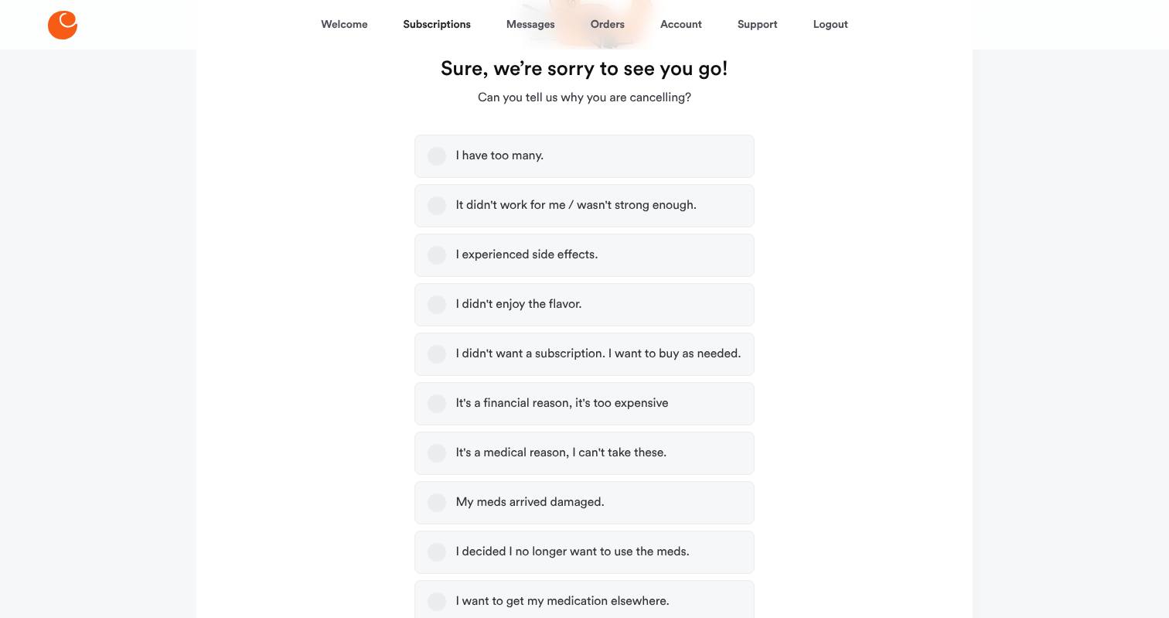
click at [434, 354] on button "I didn't want a subscription. I want to buy as needed." at bounding box center [437, 354] width 19 height 19
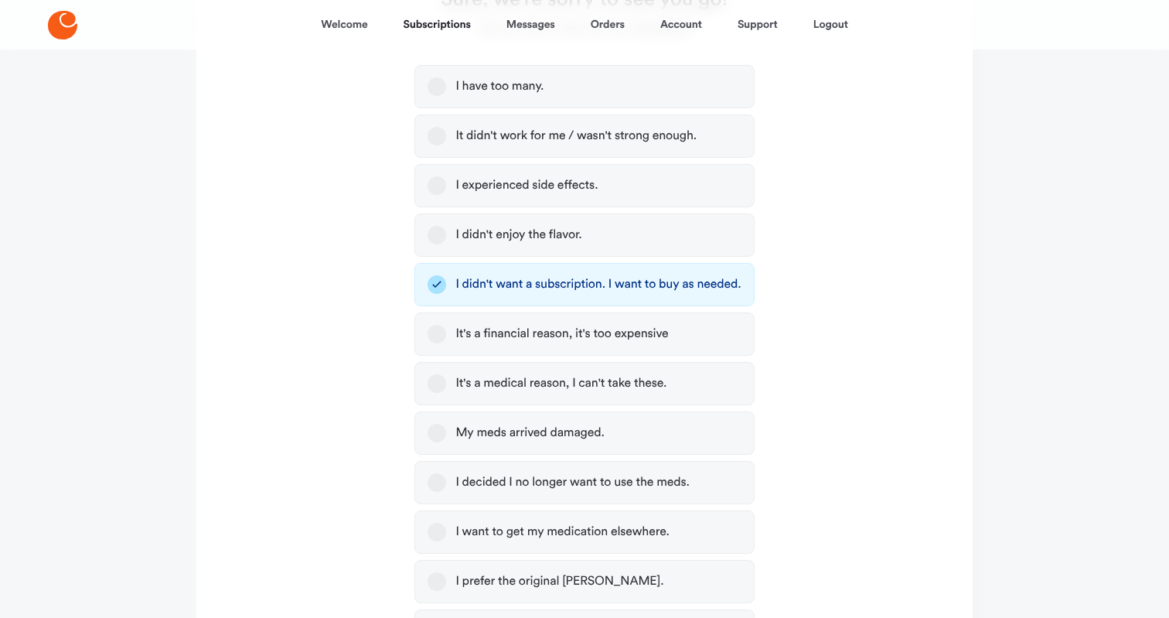
scroll to position [311, 0]
click at [436, 483] on button "I decided I no longer want to use the meds." at bounding box center [437, 481] width 19 height 19
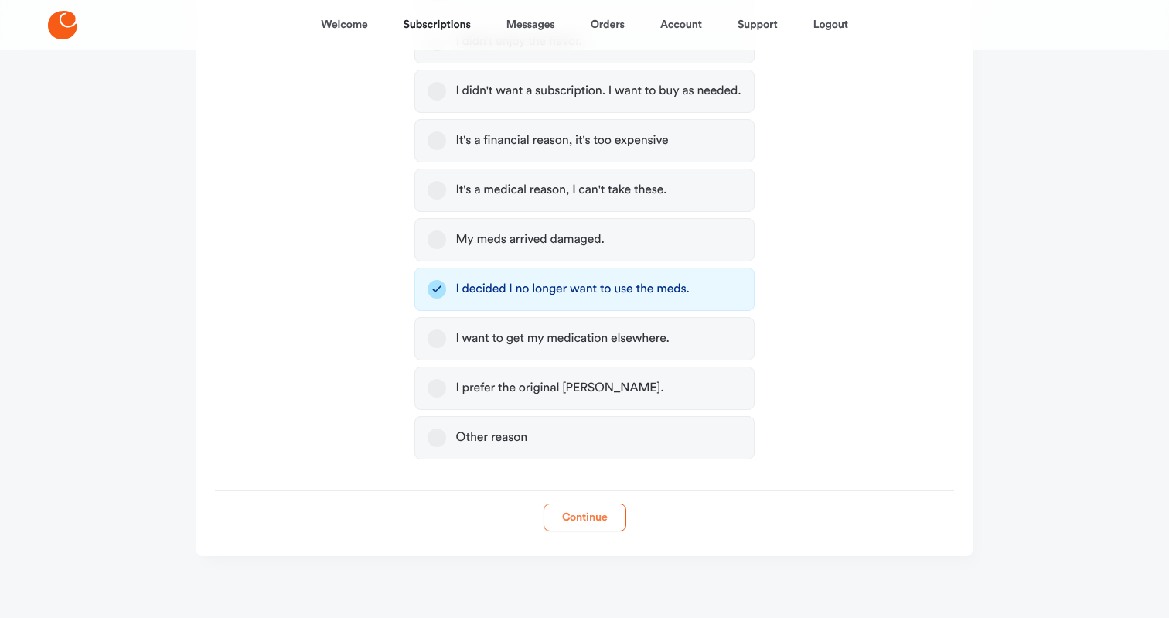
scroll to position [503, 0]
click at [589, 517] on button "Continue" at bounding box center [585, 517] width 83 height 28
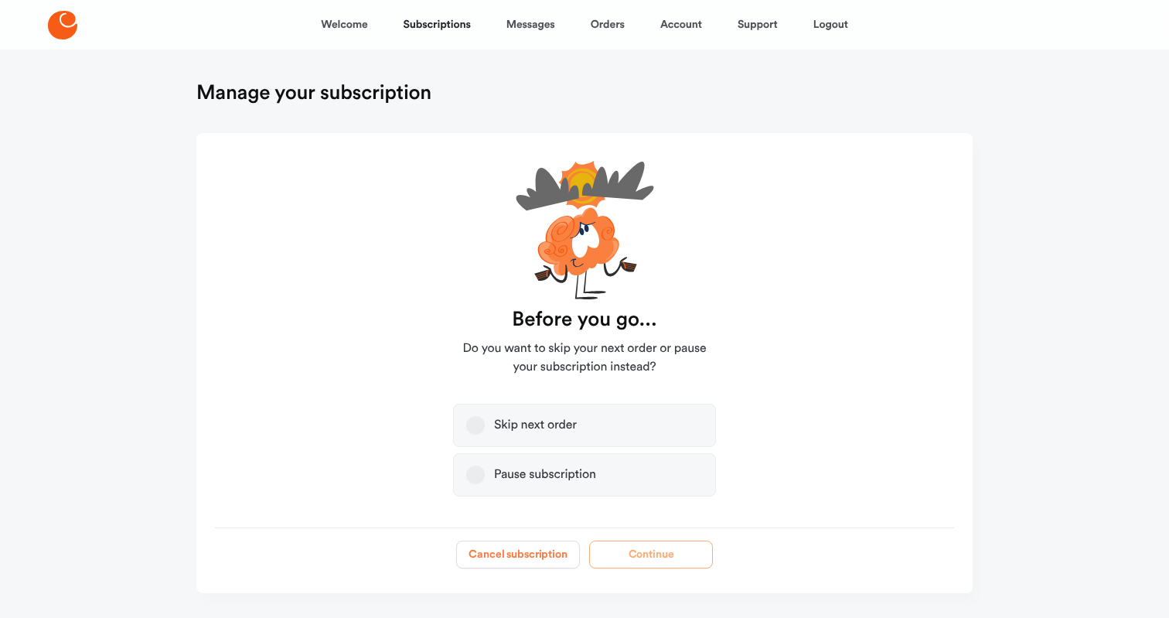
click at [523, 554] on button "Cancel subscription" at bounding box center [518, 554] width 124 height 28
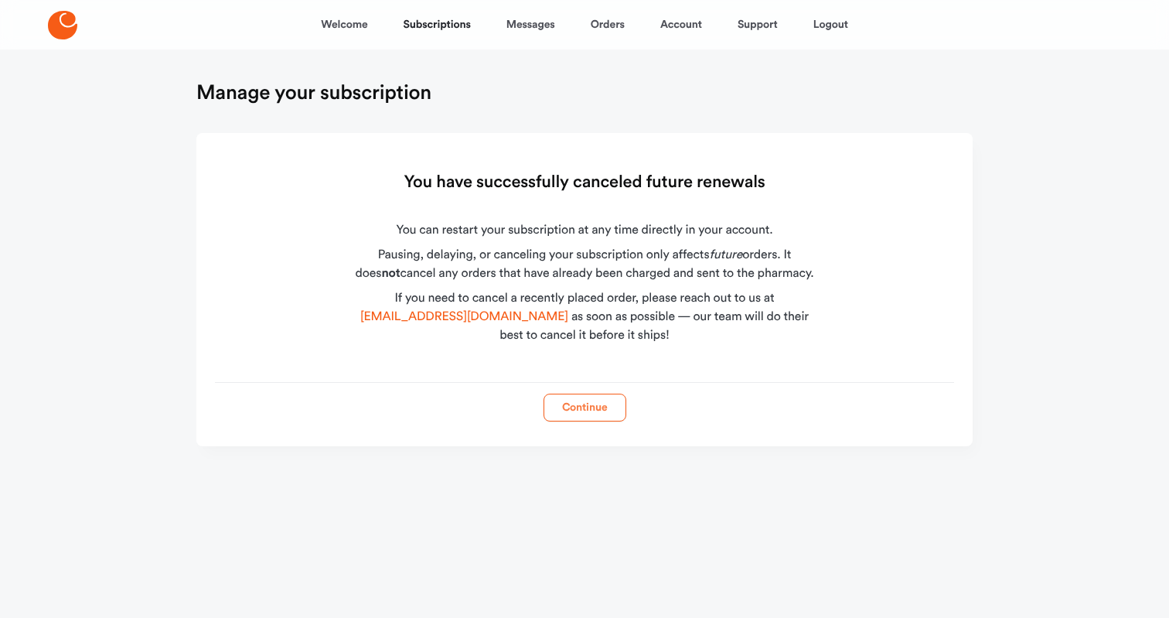
click at [586, 409] on button "Continue" at bounding box center [585, 408] width 83 height 28
